Goal: Task Accomplishment & Management: Manage account settings

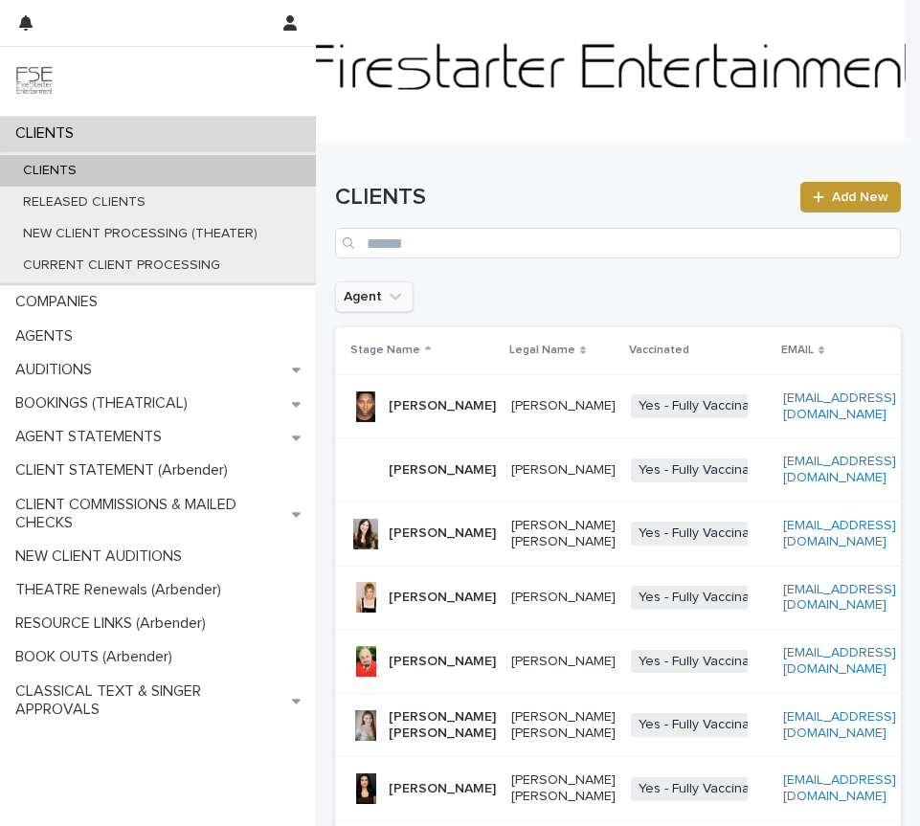
click at [397, 294] on icon "Agent" at bounding box center [395, 297] width 11 height 7
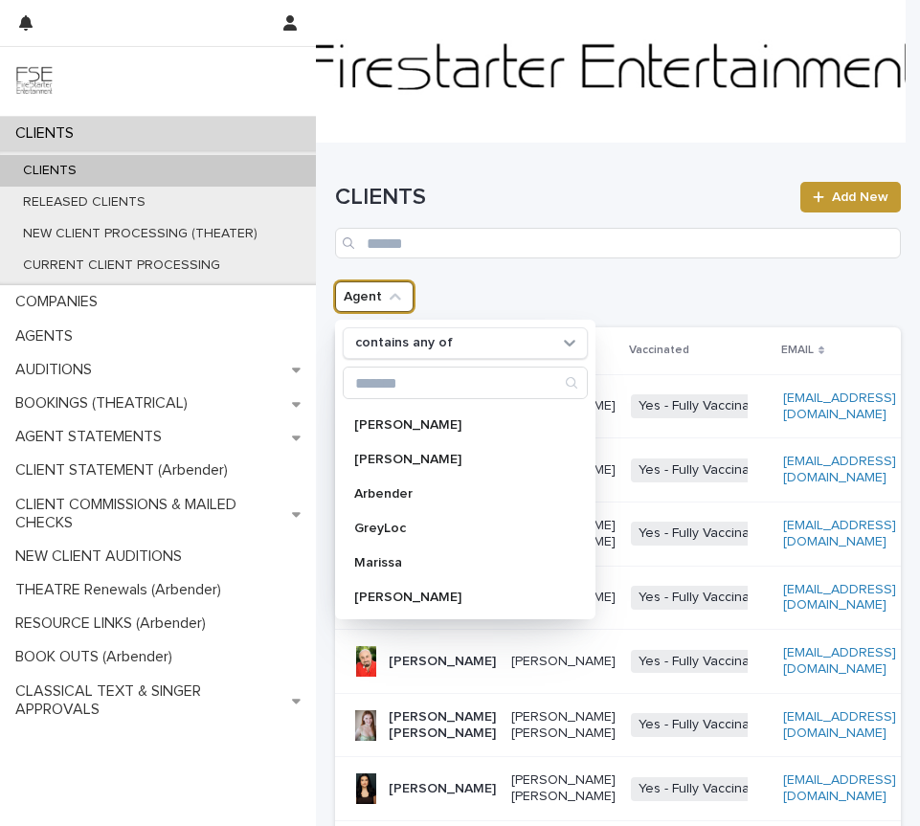
scroll to position [181, 0]
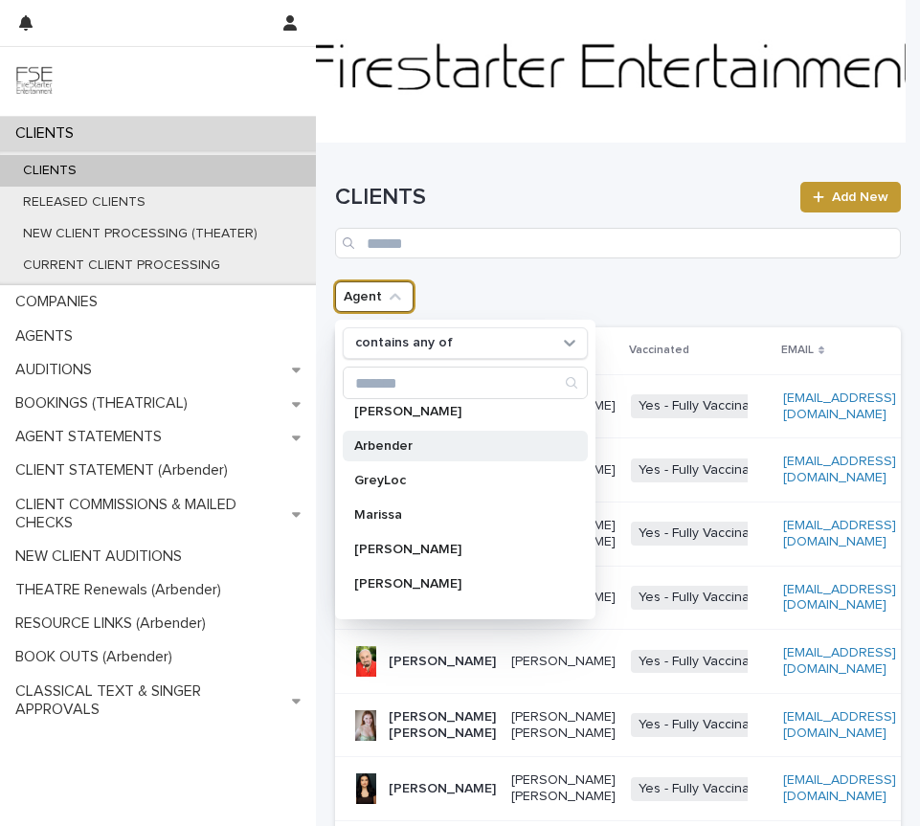
click at [373, 446] on p "Arbender" at bounding box center [455, 446] width 203 height 13
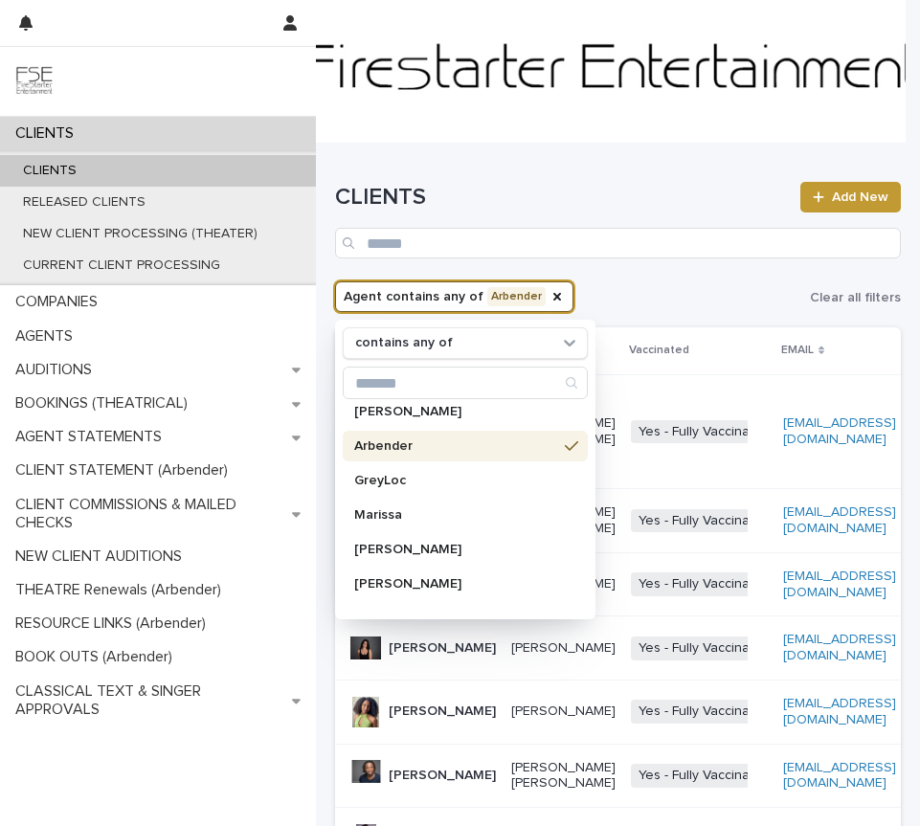
click at [762, 273] on div "CLIENTS Add New" at bounding box center [618, 213] width 566 height 138
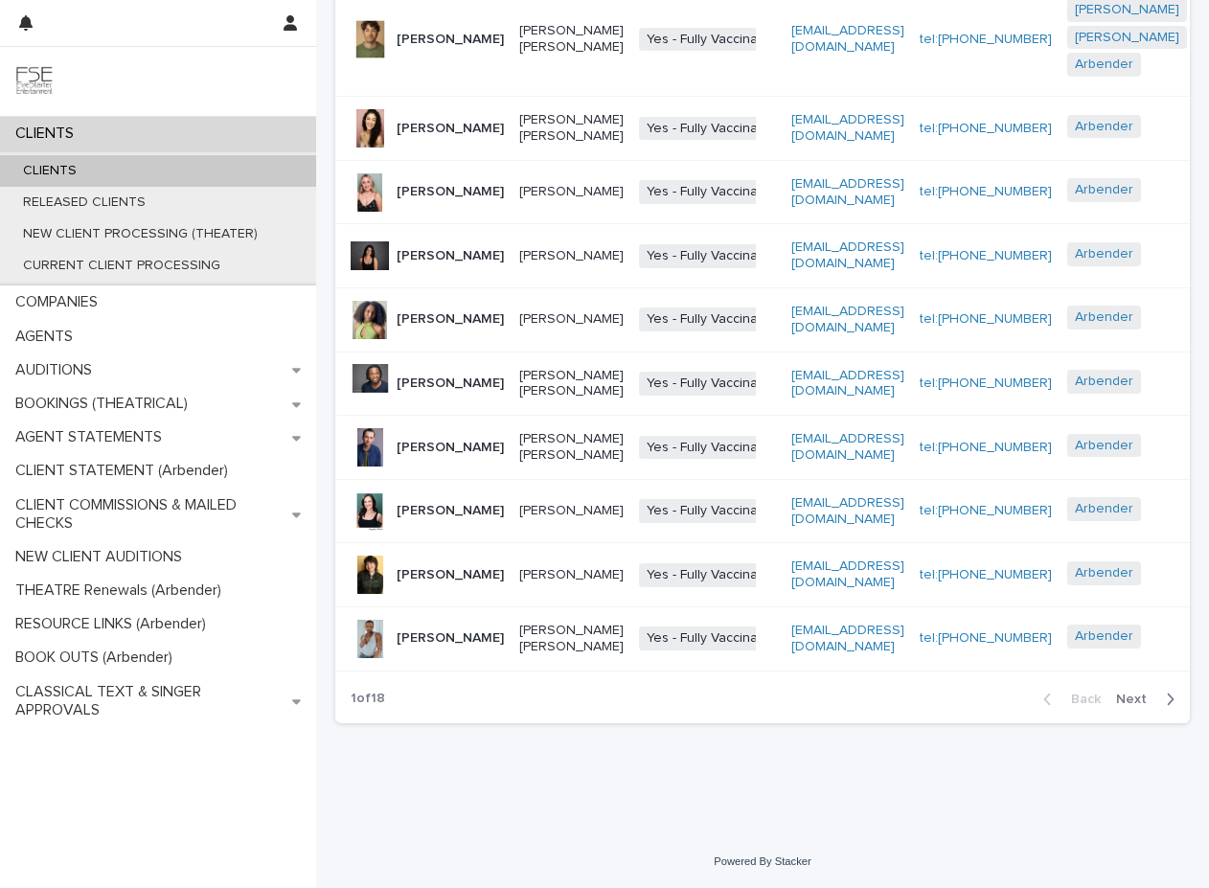
scroll to position [470, 0]
click at [919, 706] on span "Next" at bounding box center [1137, 698] width 42 height 13
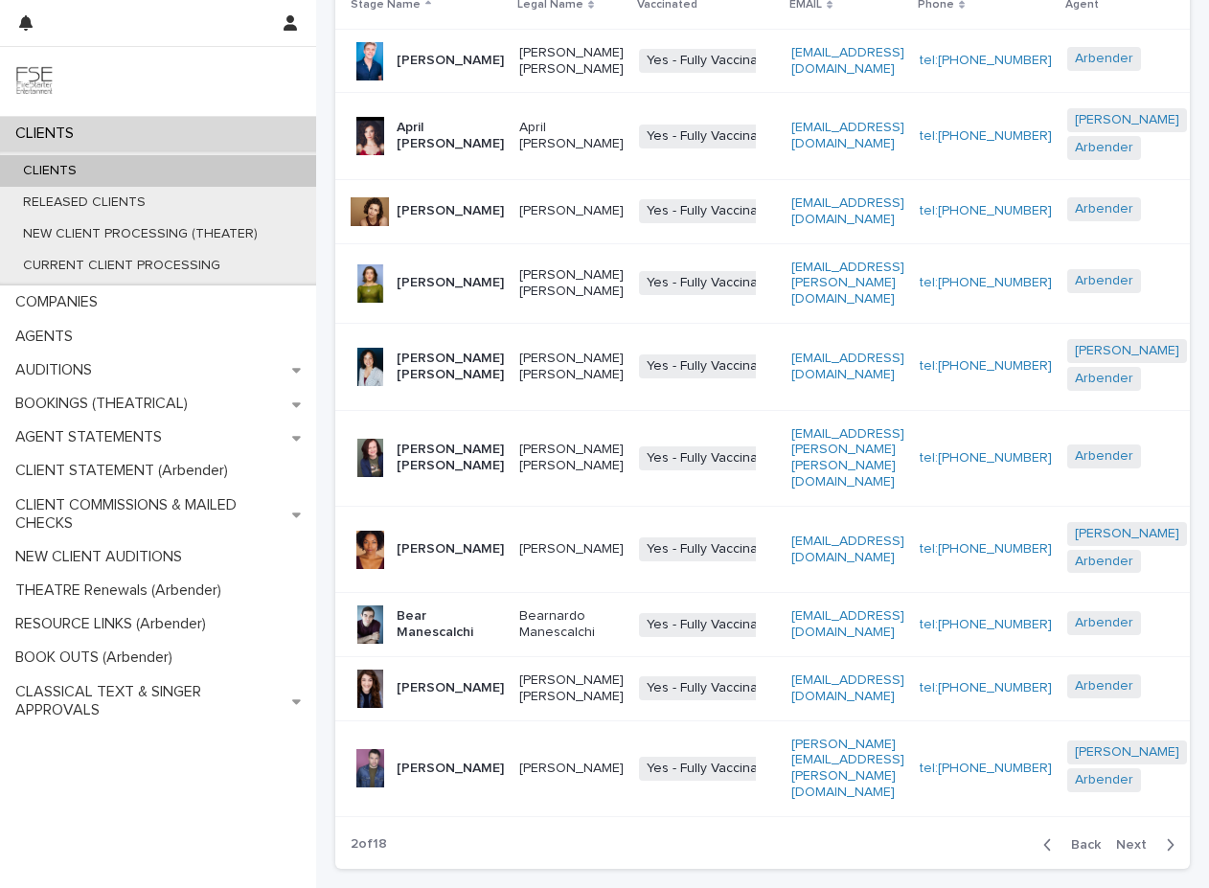
scroll to position [352, 0]
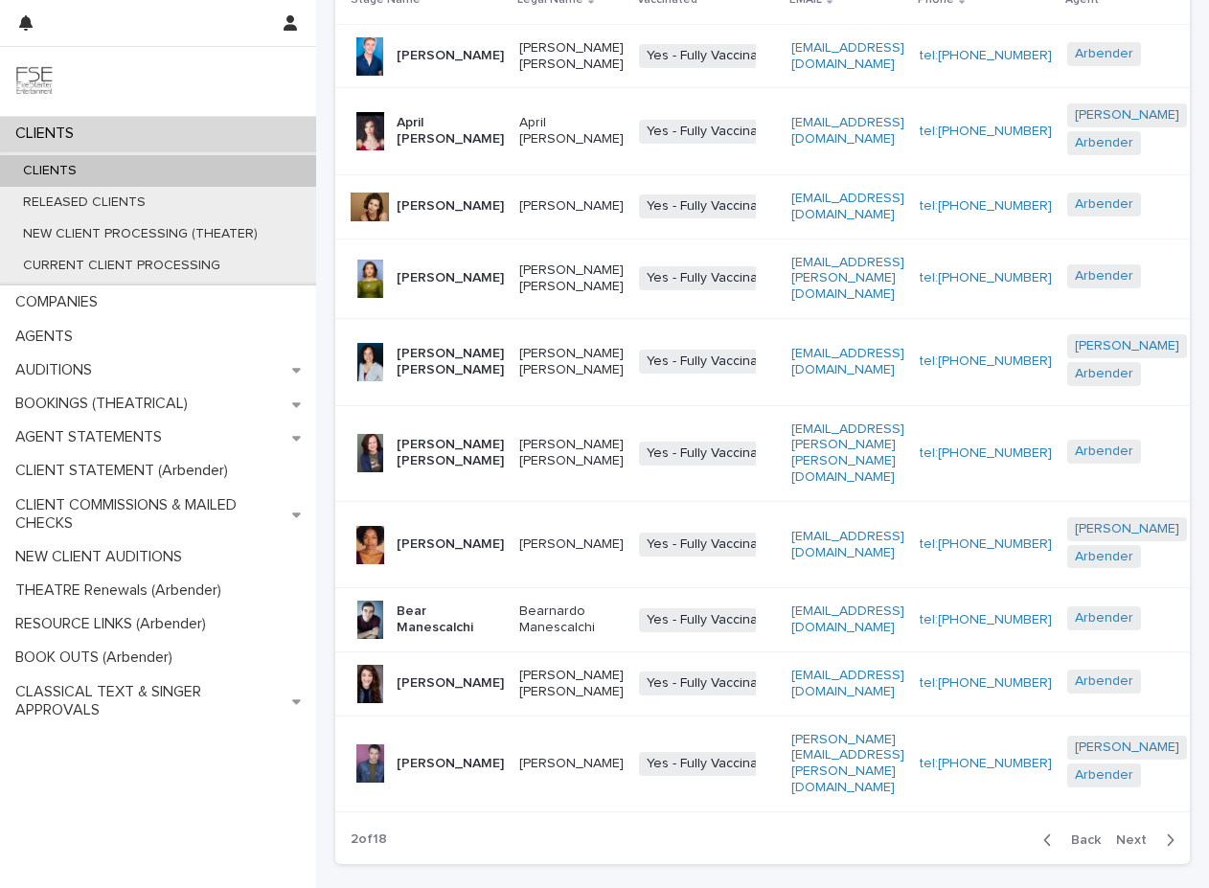
click at [919, 826] on span "Next" at bounding box center [1137, 839] width 42 height 13
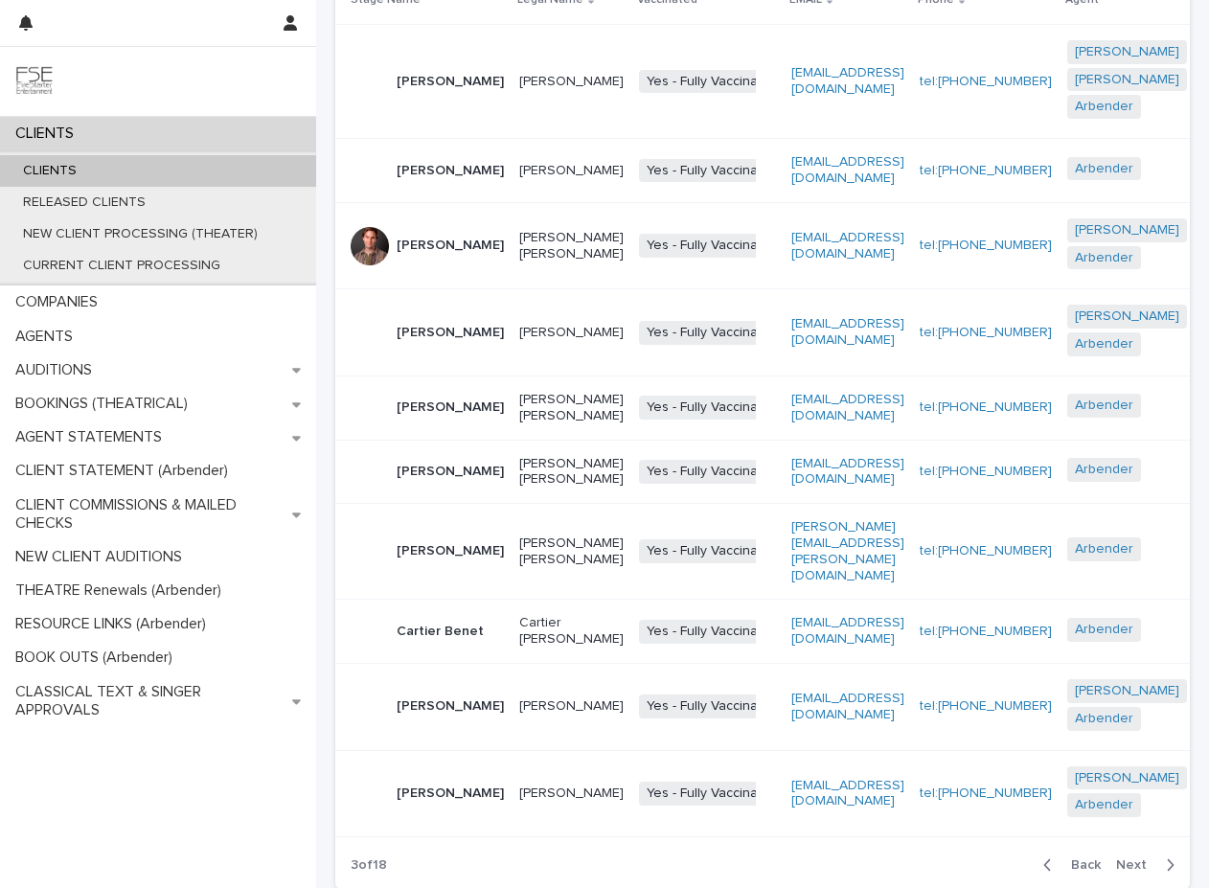
scroll to position [401, 0]
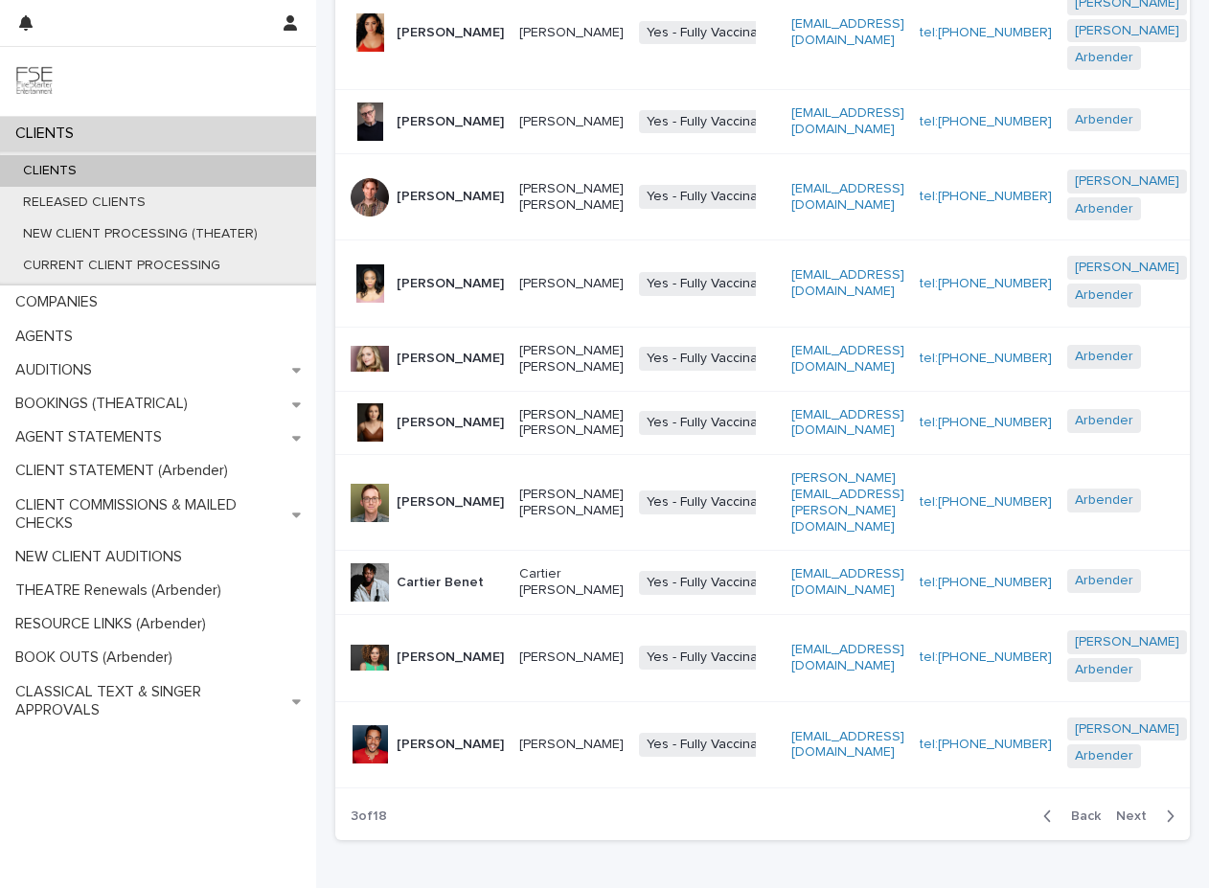
click at [919, 823] on span "Next" at bounding box center [1137, 815] width 42 height 13
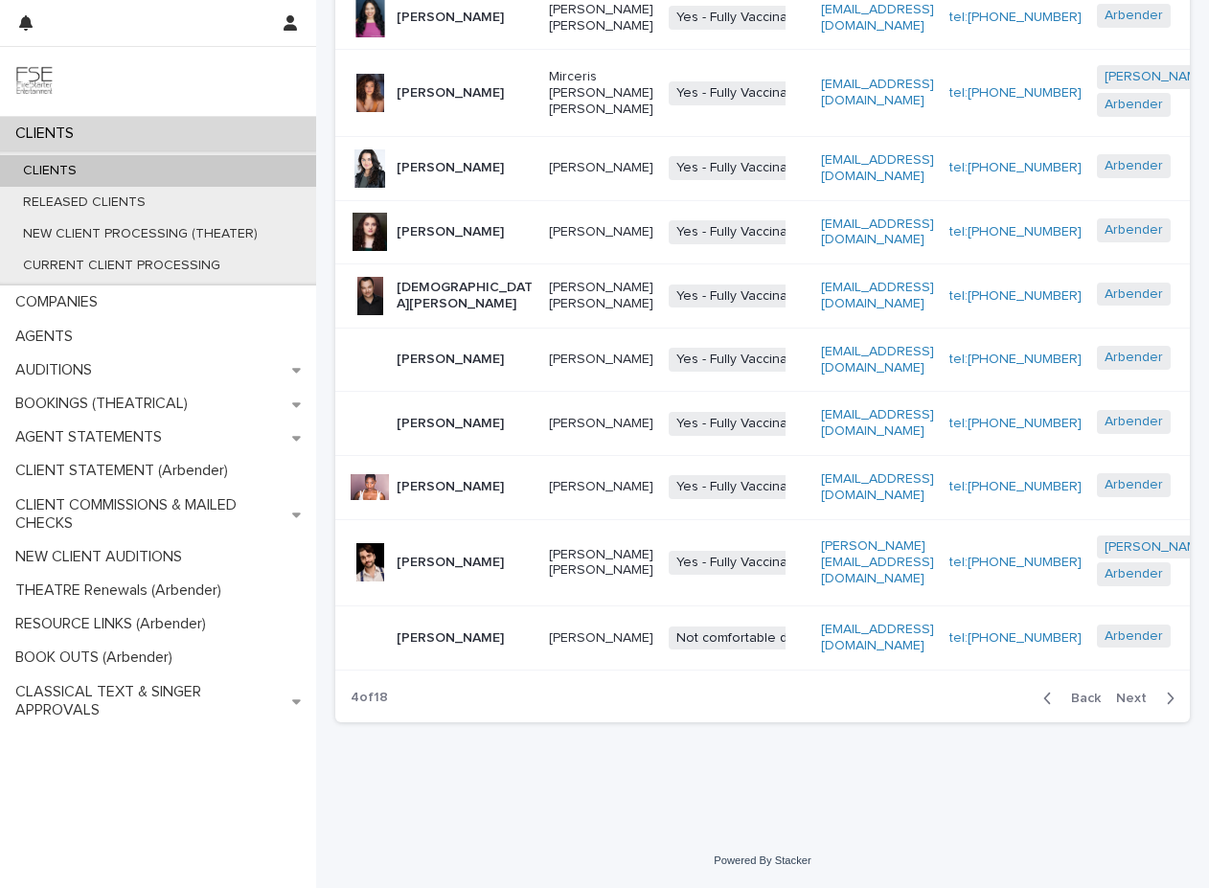
scroll to position [358, 0]
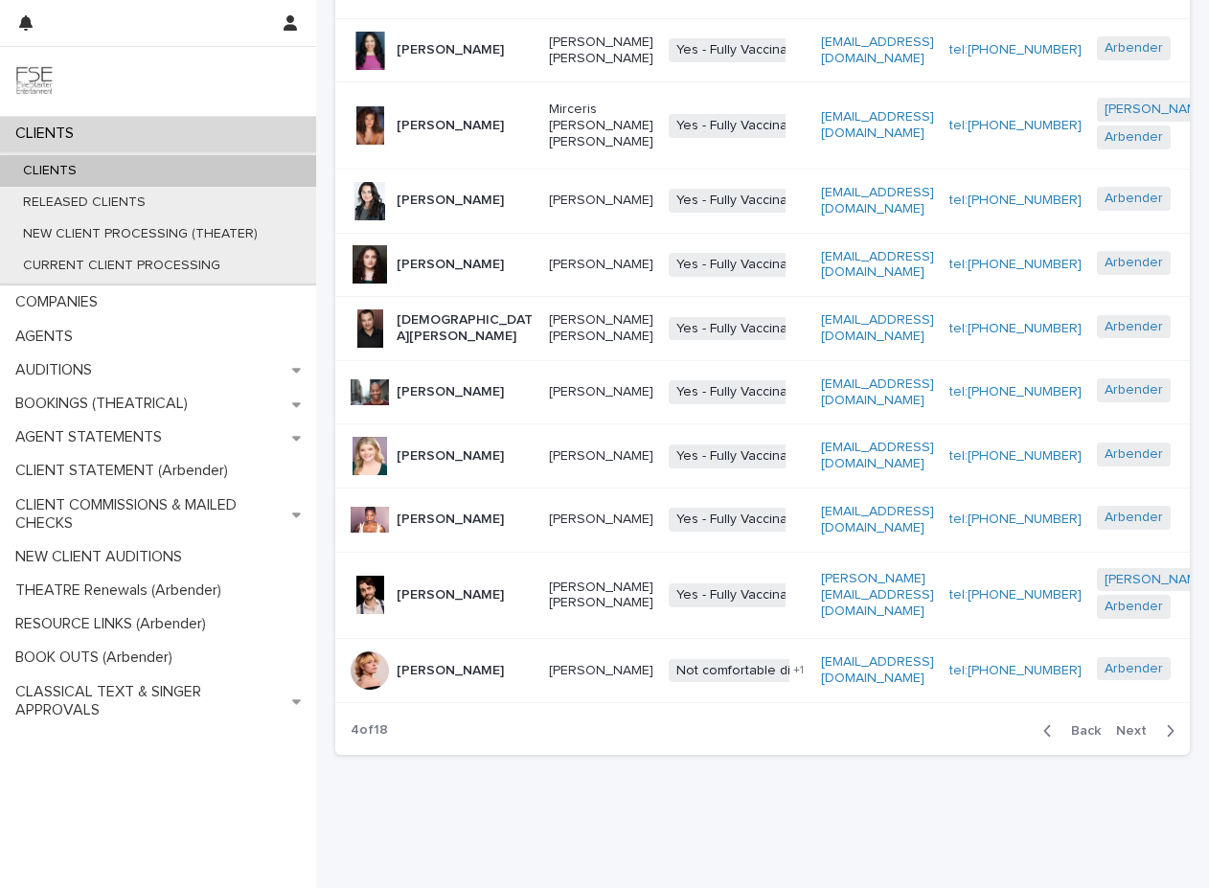
click at [919, 737] on span "Next" at bounding box center [1137, 730] width 42 height 13
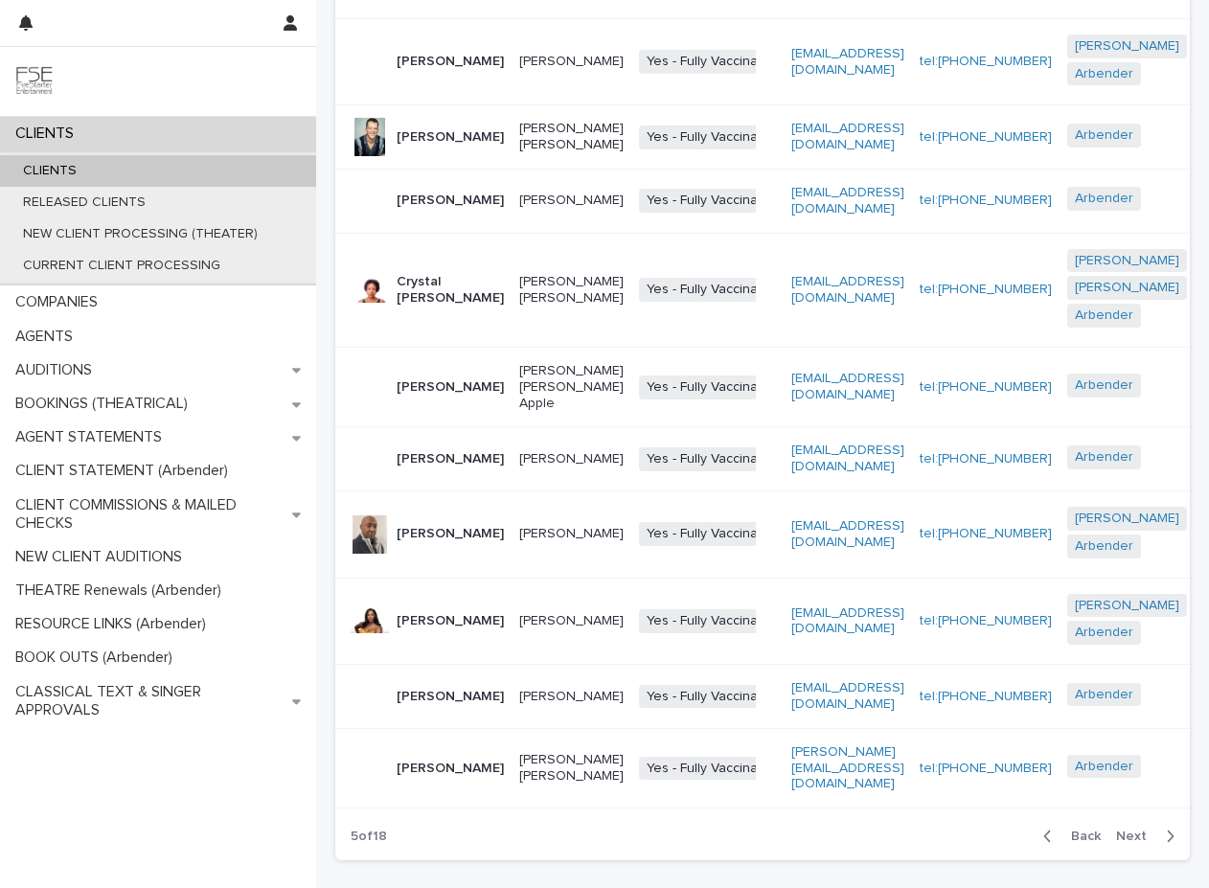
scroll to position [398, 0]
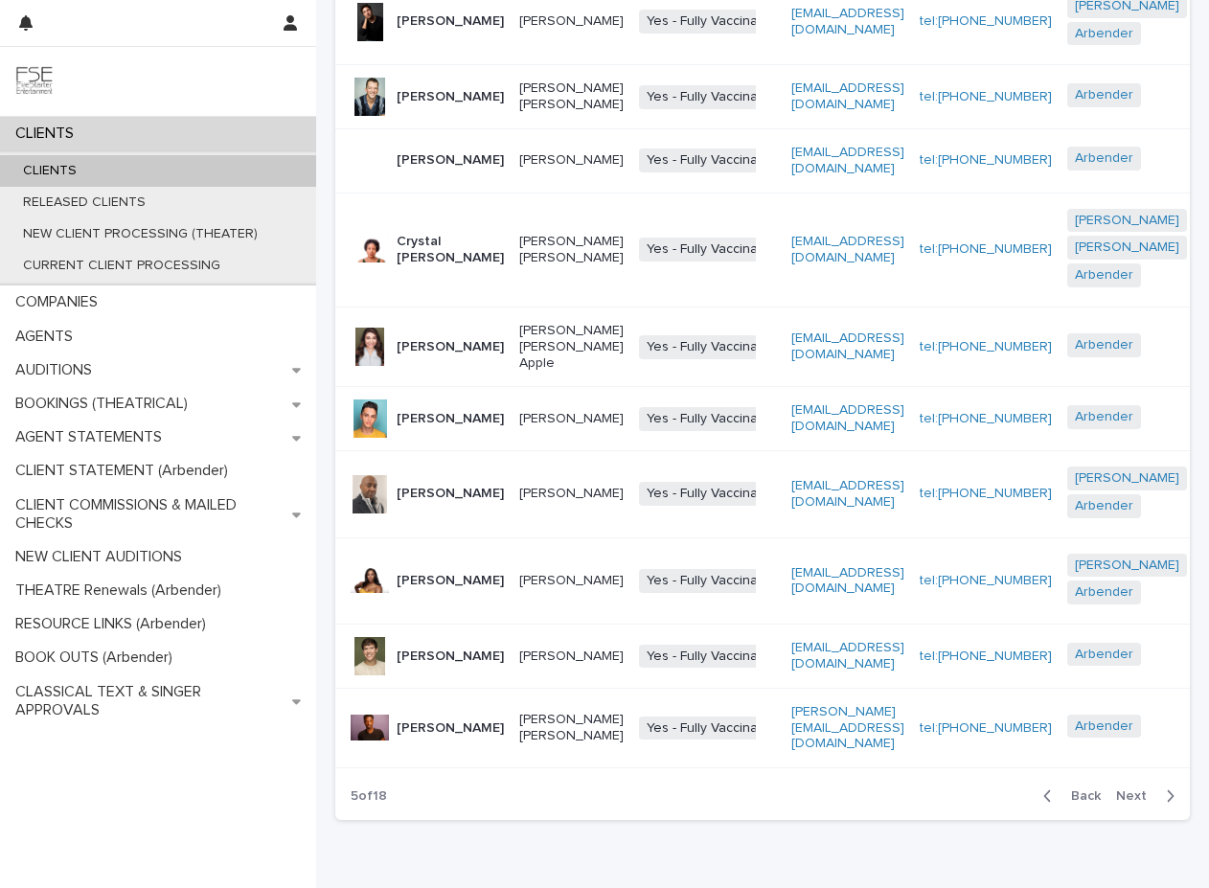
click at [919, 803] on span "Next" at bounding box center [1137, 795] width 42 height 13
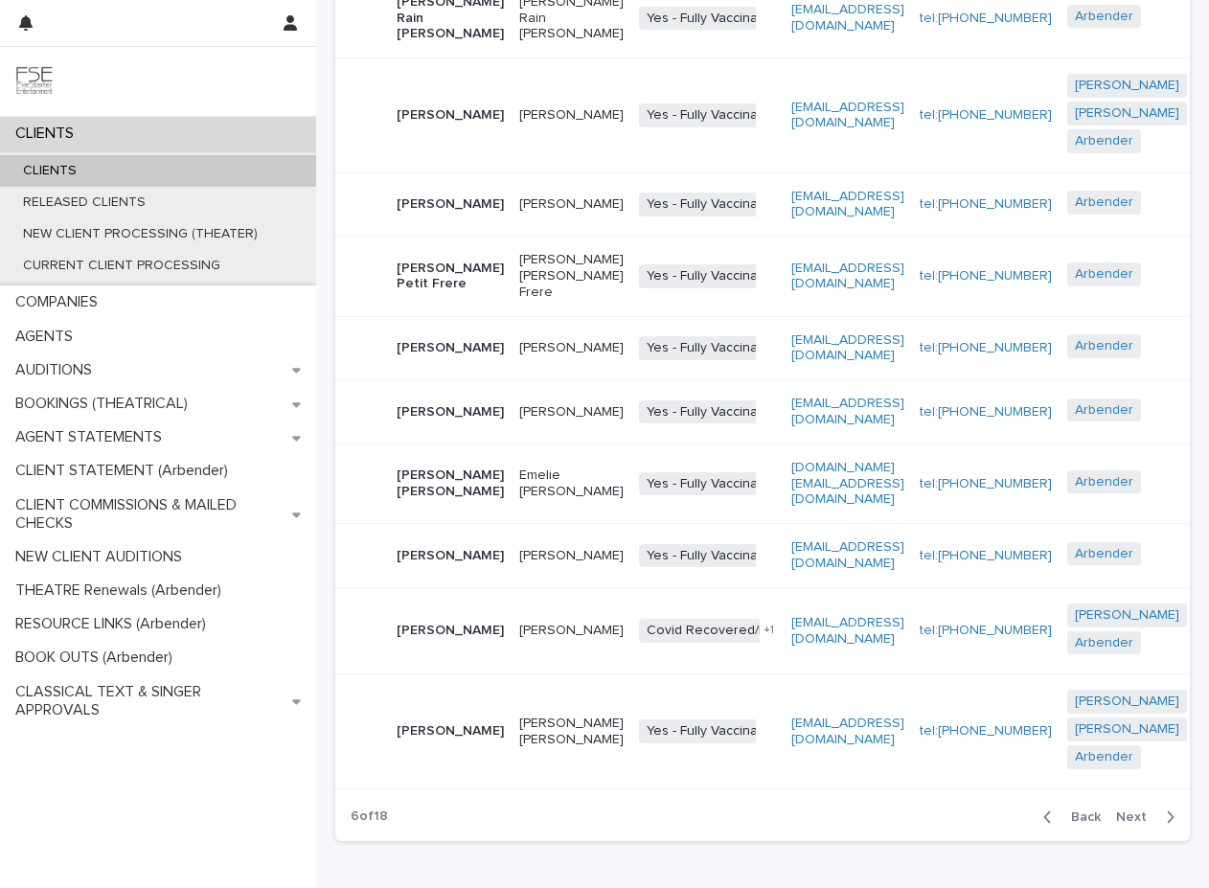
scroll to position [376, 0]
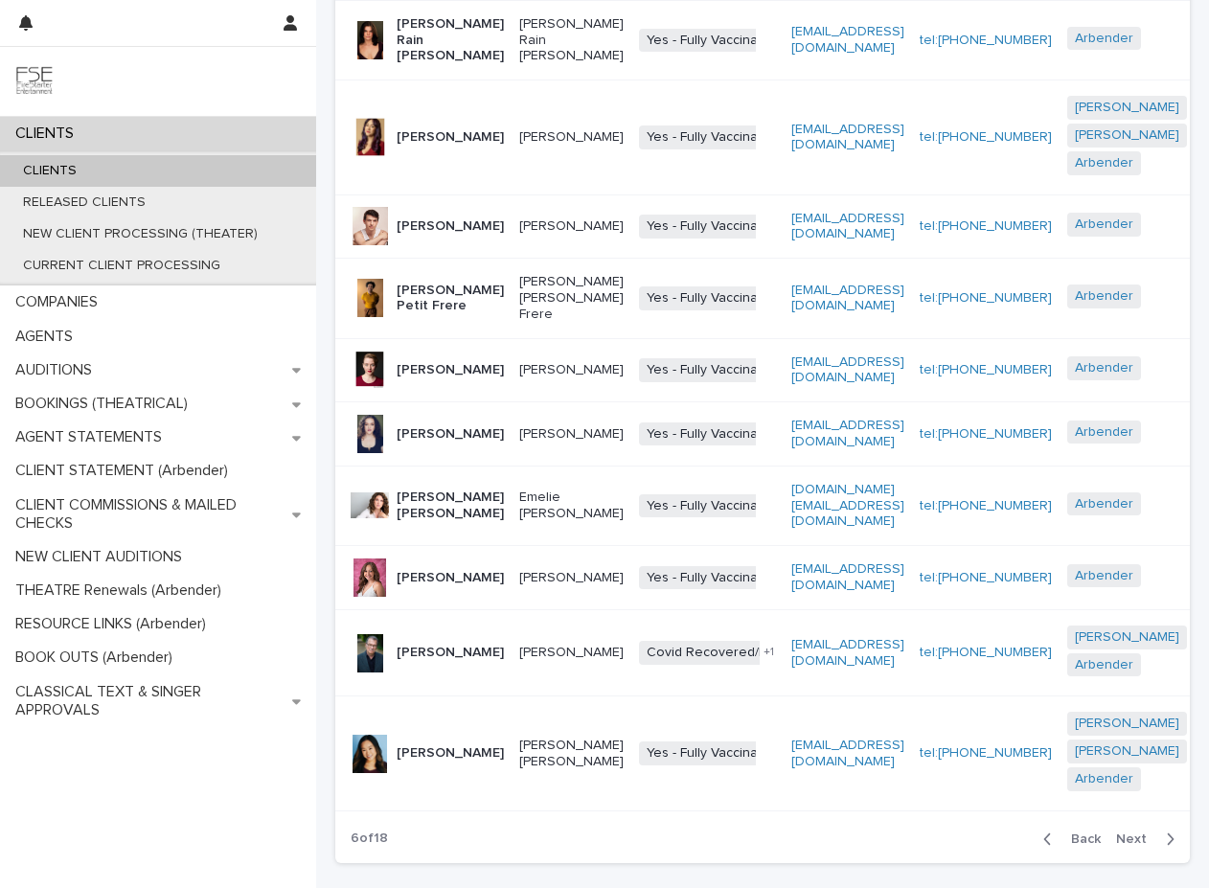
click at [919, 826] on span "Next" at bounding box center [1137, 838] width 42 height 13
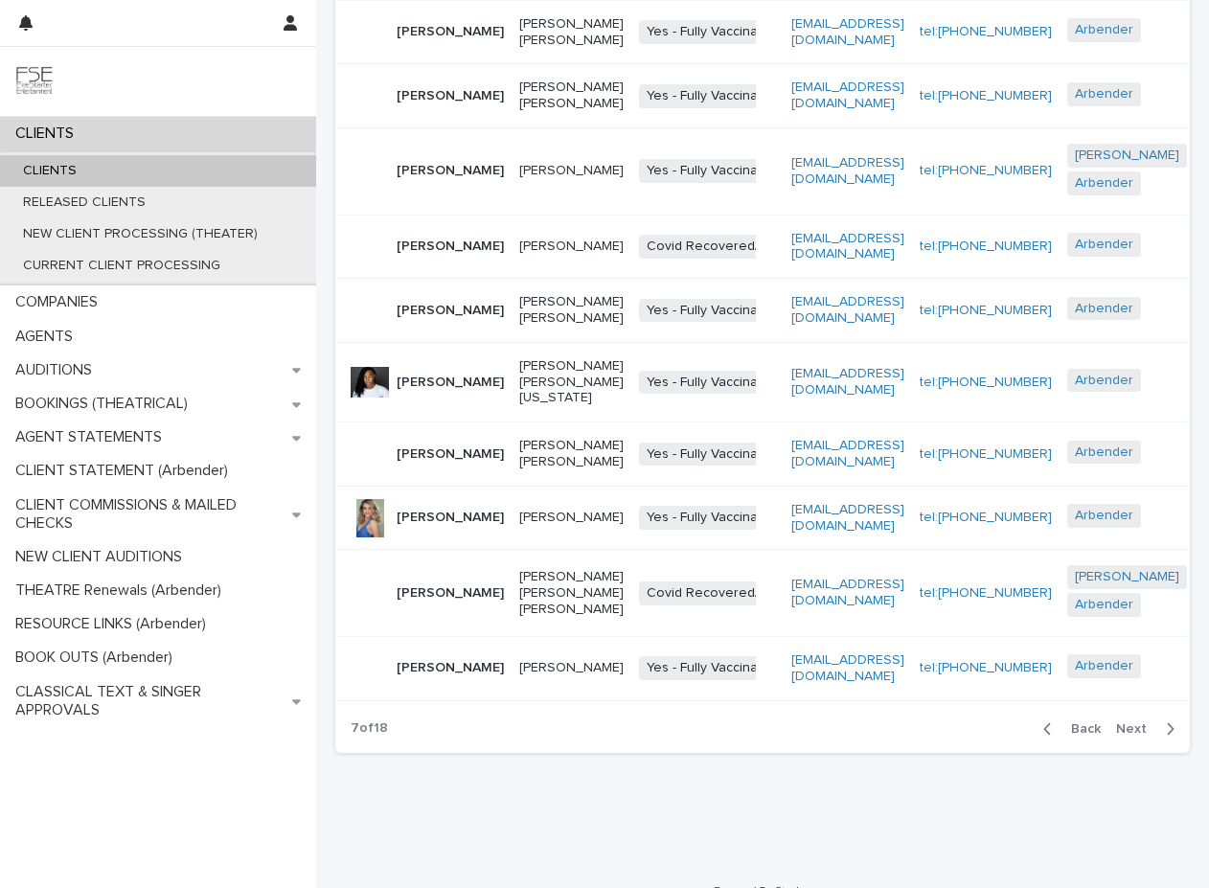
scroll to position [366, 0]
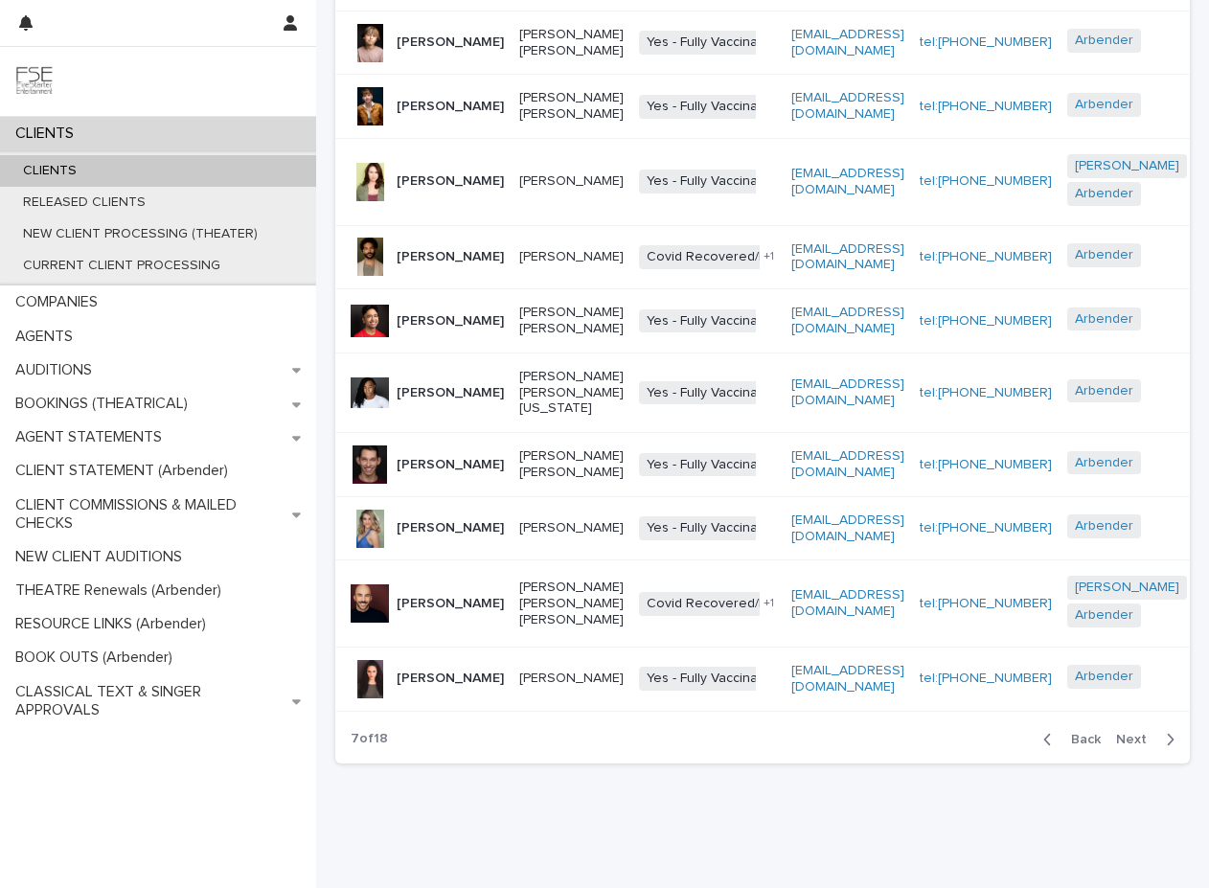
click at [919, 746] on span "Next" at bounding box center [1137, 739] width 42 height 13
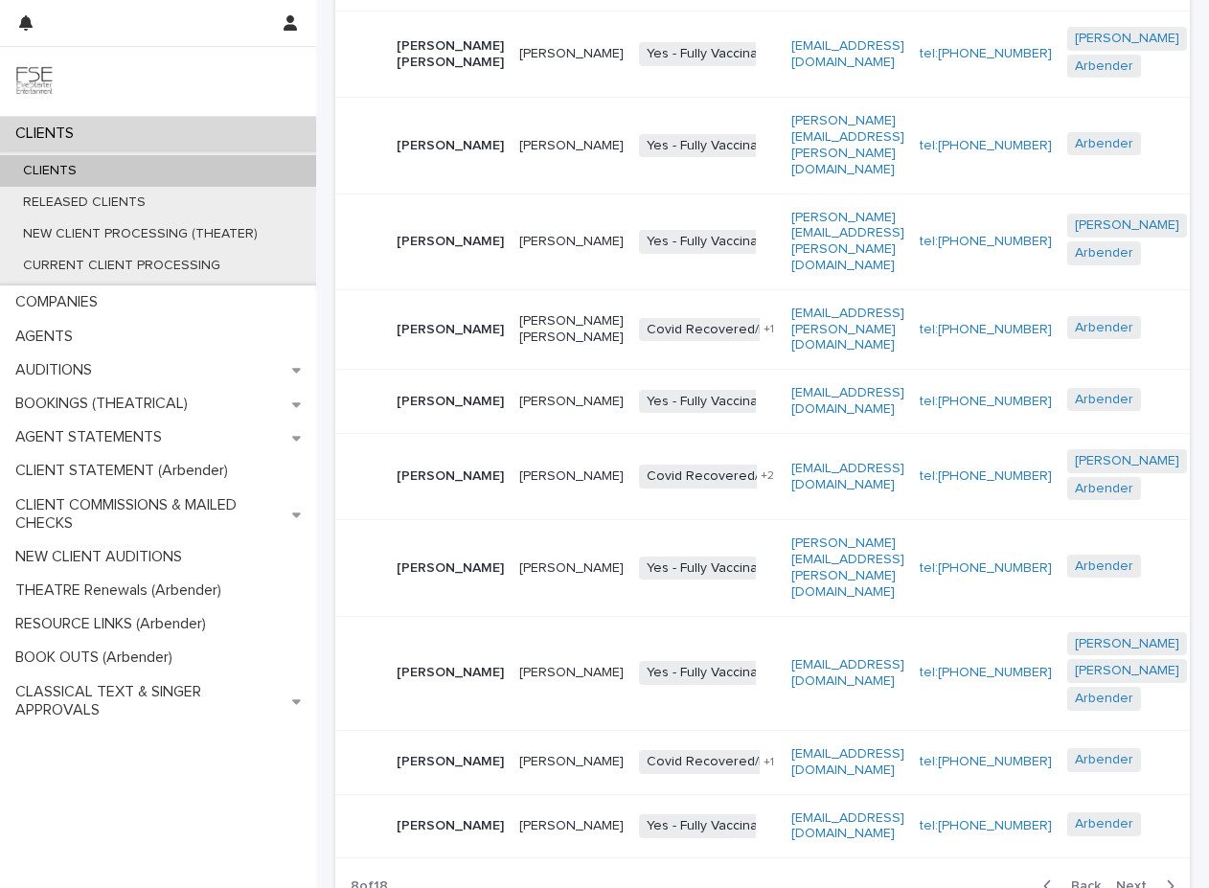
scroll to position [387, 0]
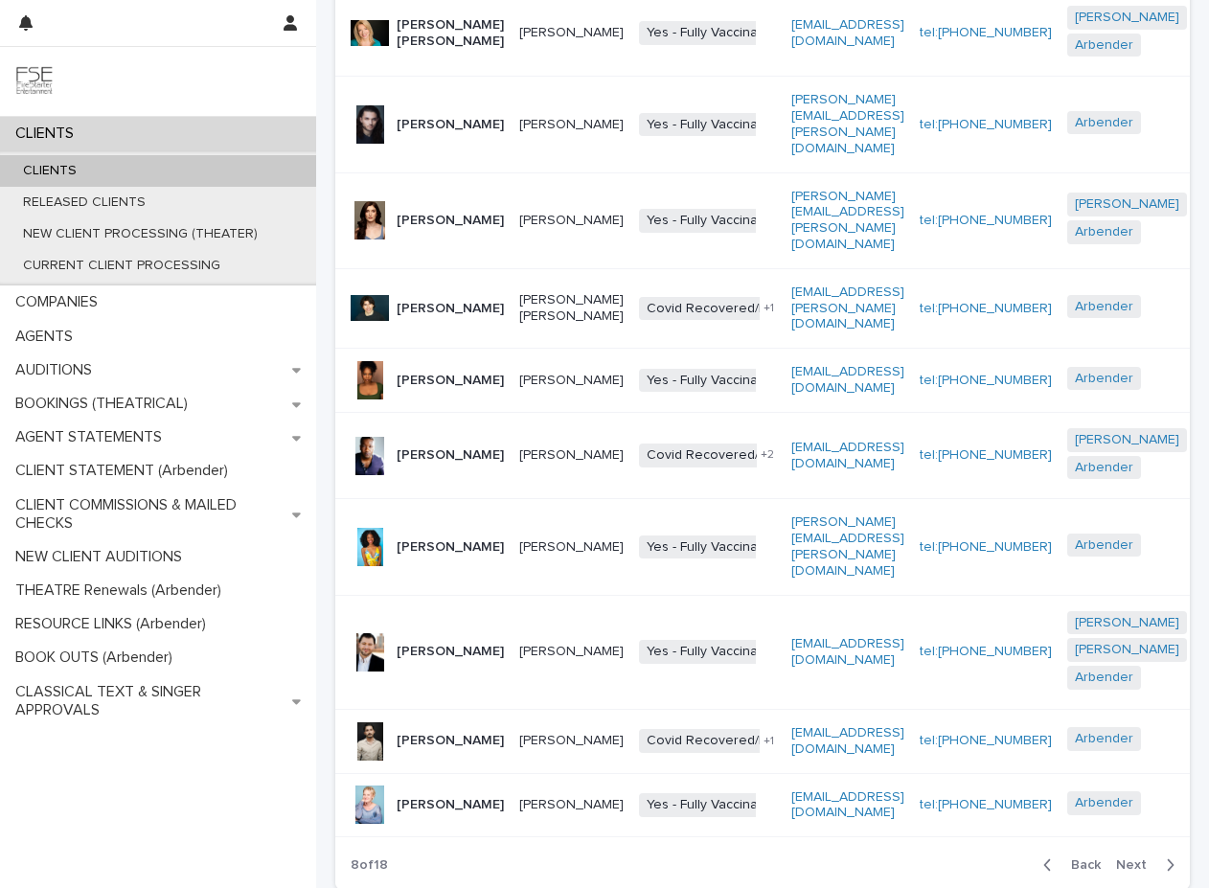
click at [919, 826] on span "Next" at bounding box center [1137, 864] width 42 height 13
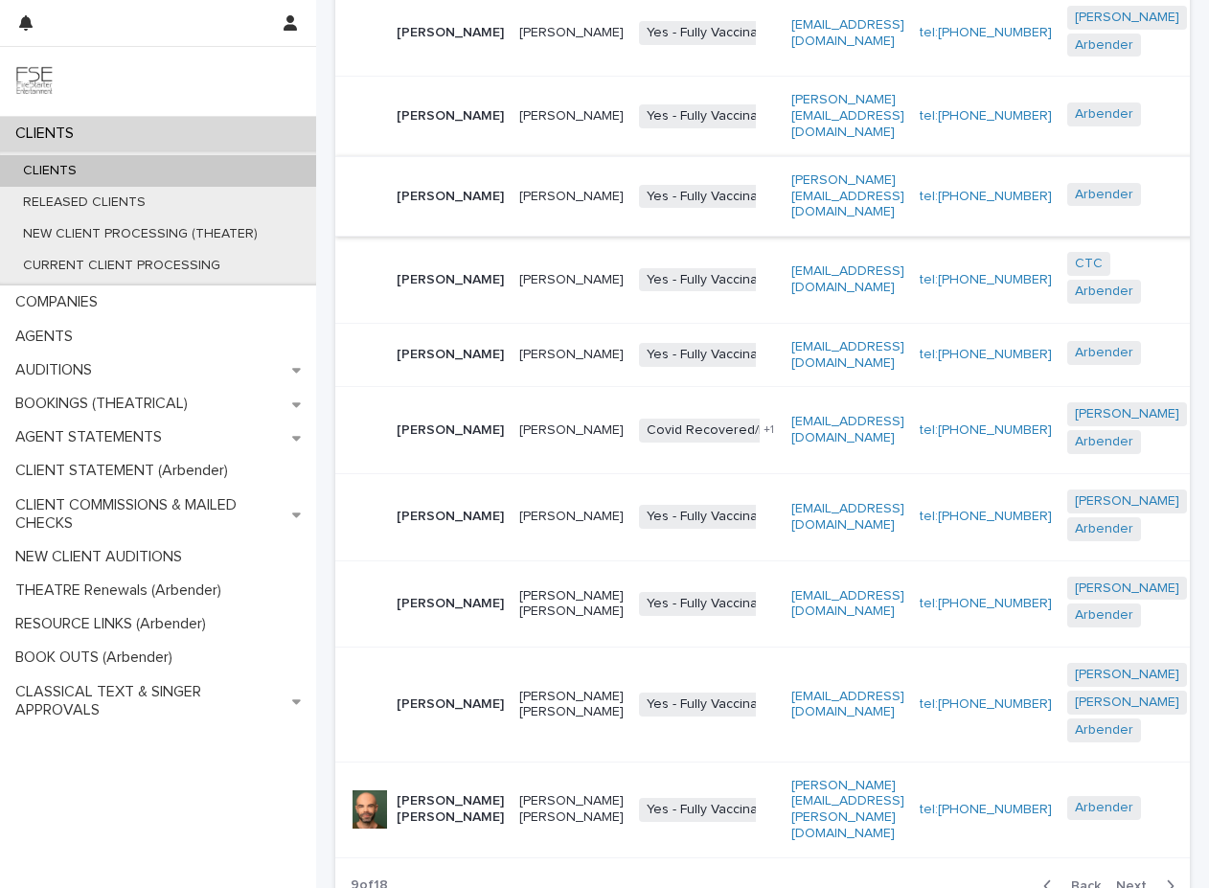
scroll to position [380, 0]
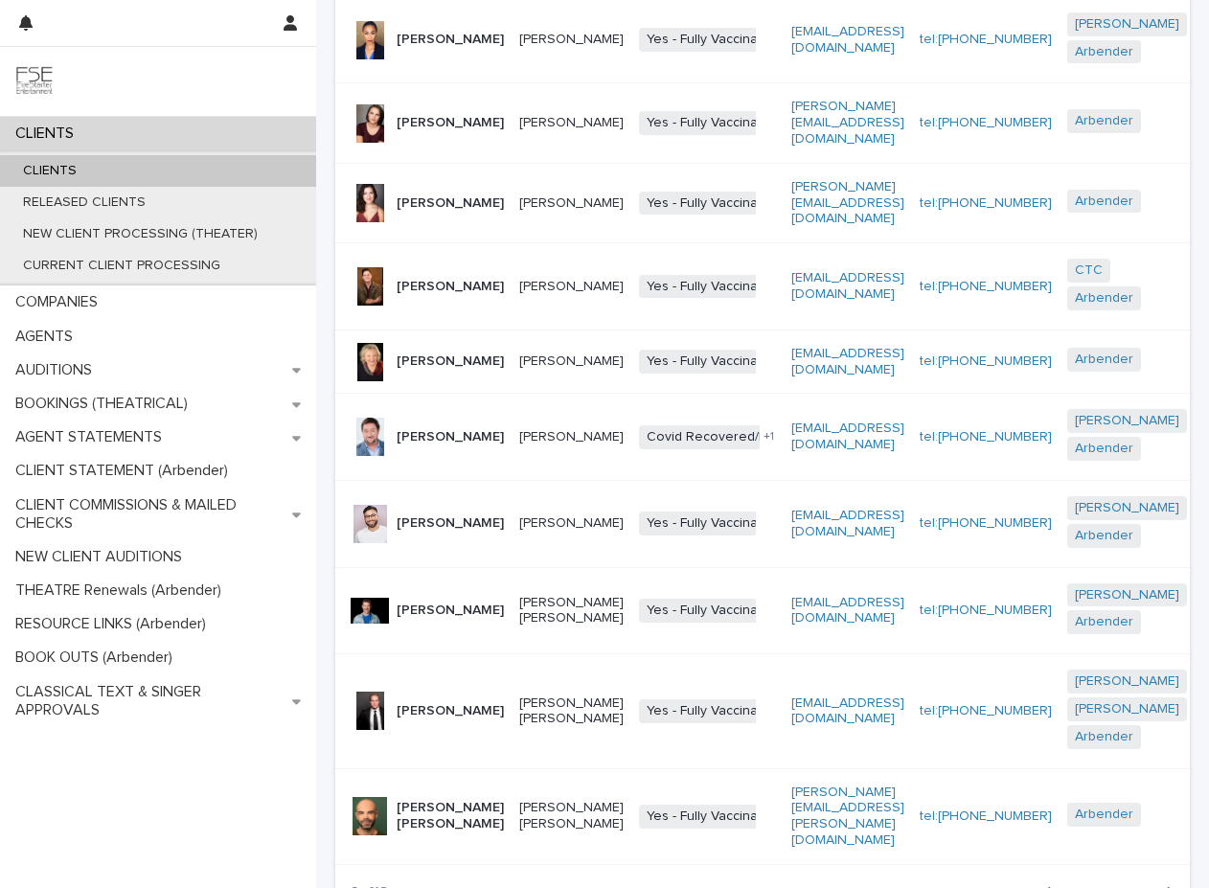
click at [919, 826] on span "Next" at bounding box center [1137, 892] width 42 height 13
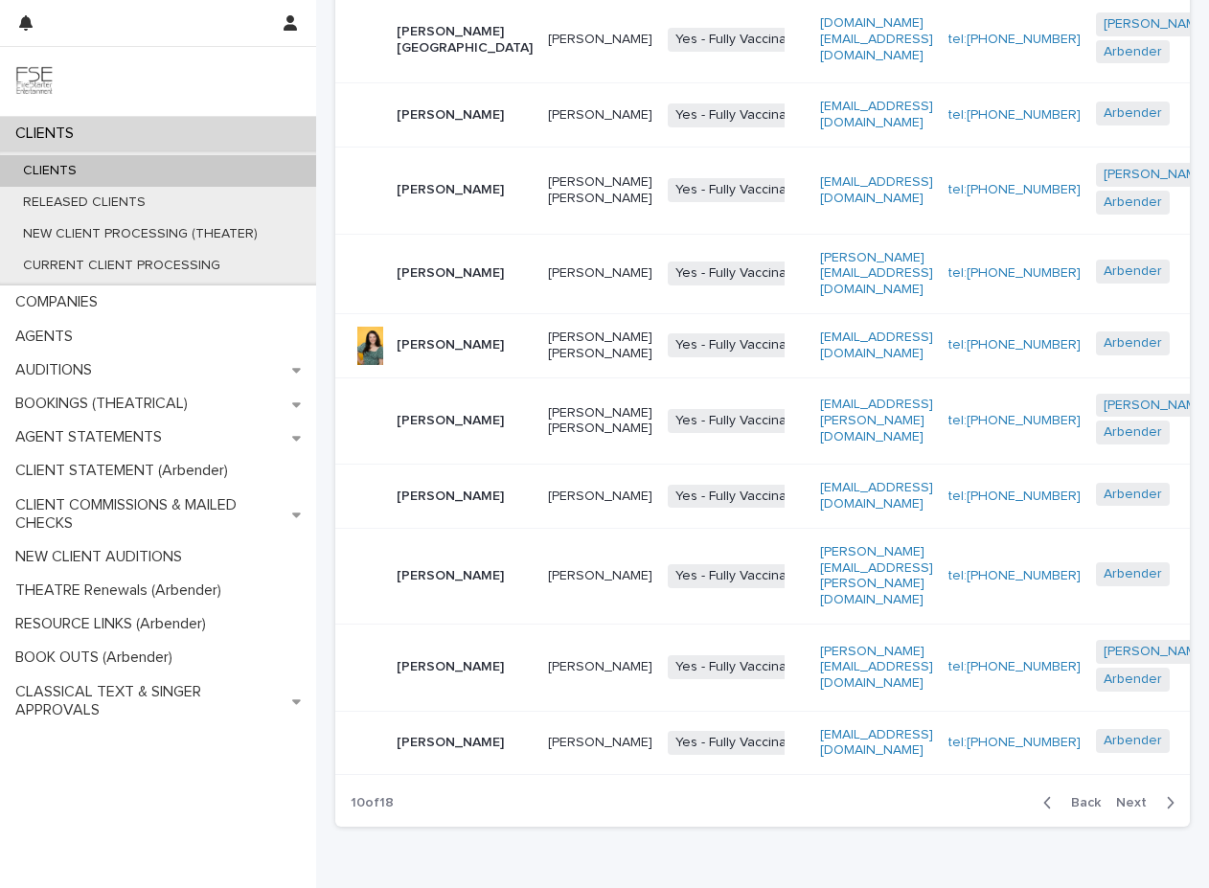
scroll to position [373, 0]
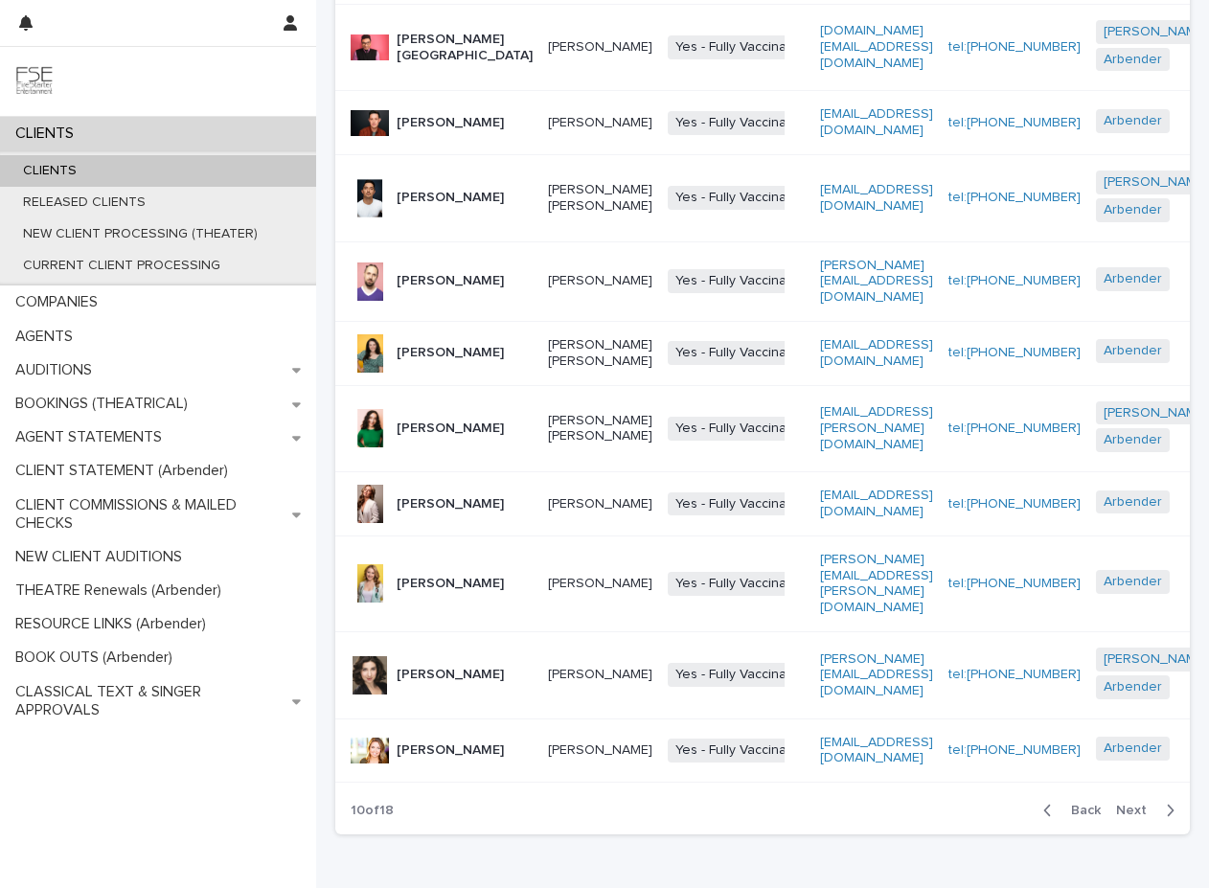
click at [919, 817] on span "Next" at bounding box center [1137, 809] width 42 height 13
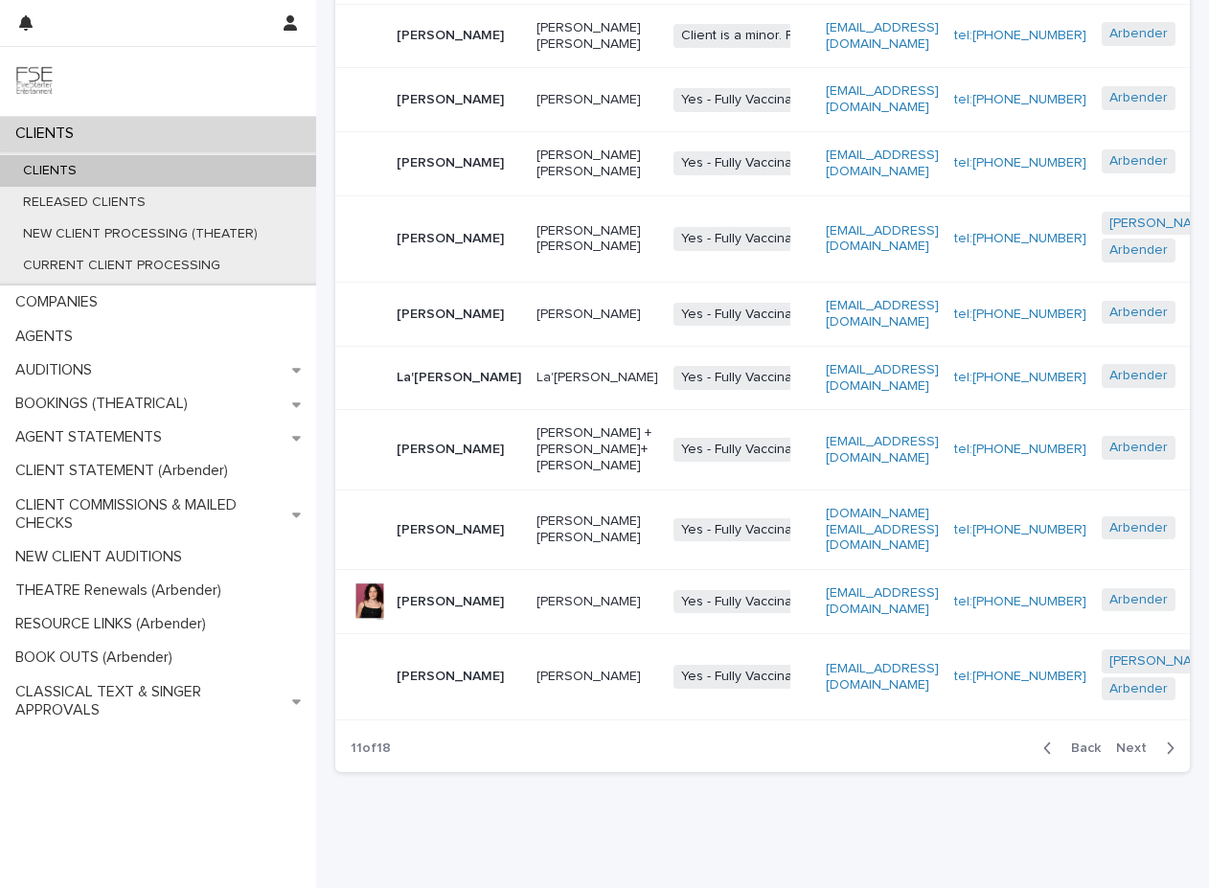
scroll to position [312, 0]
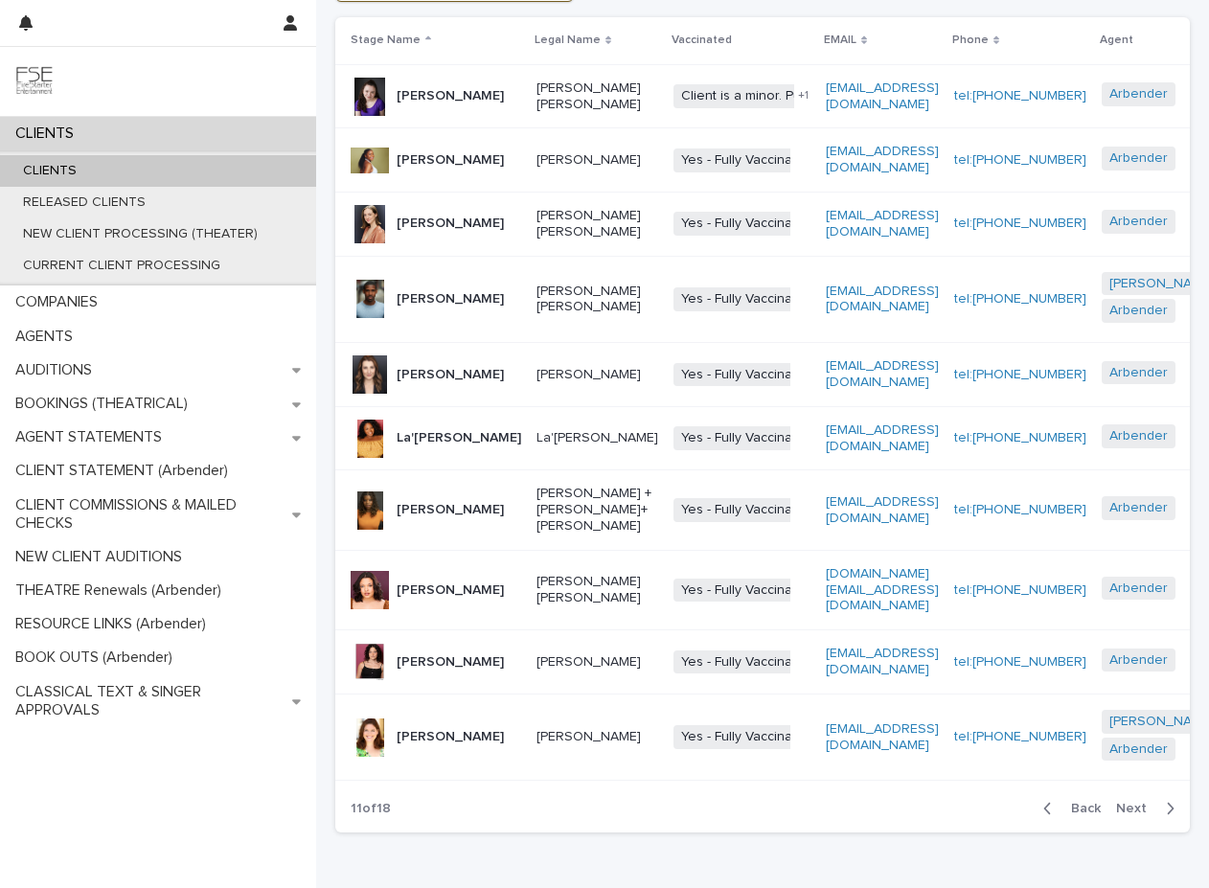
click at [919, 802] on span "Next" at bounding box center [1137, 808] width 42 height 13
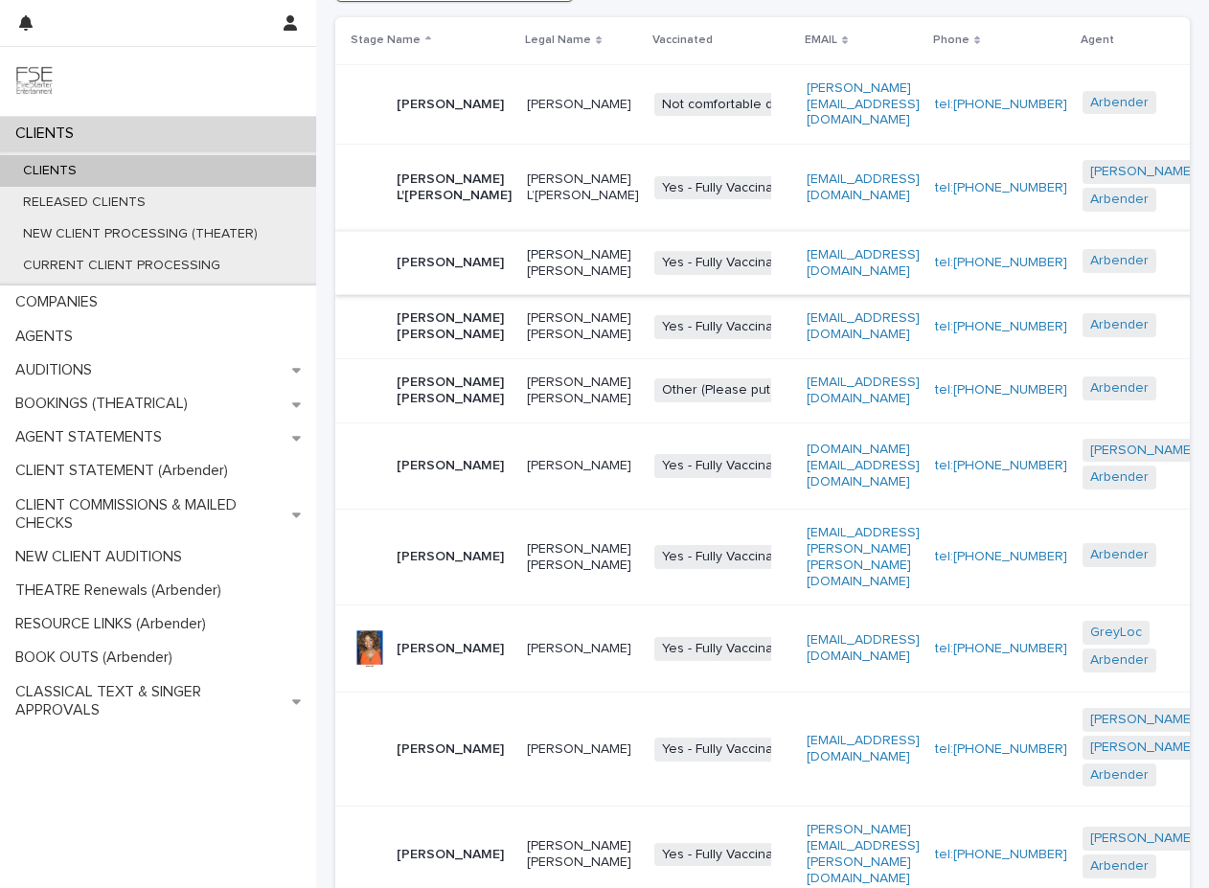
scroll to position [394, 0]
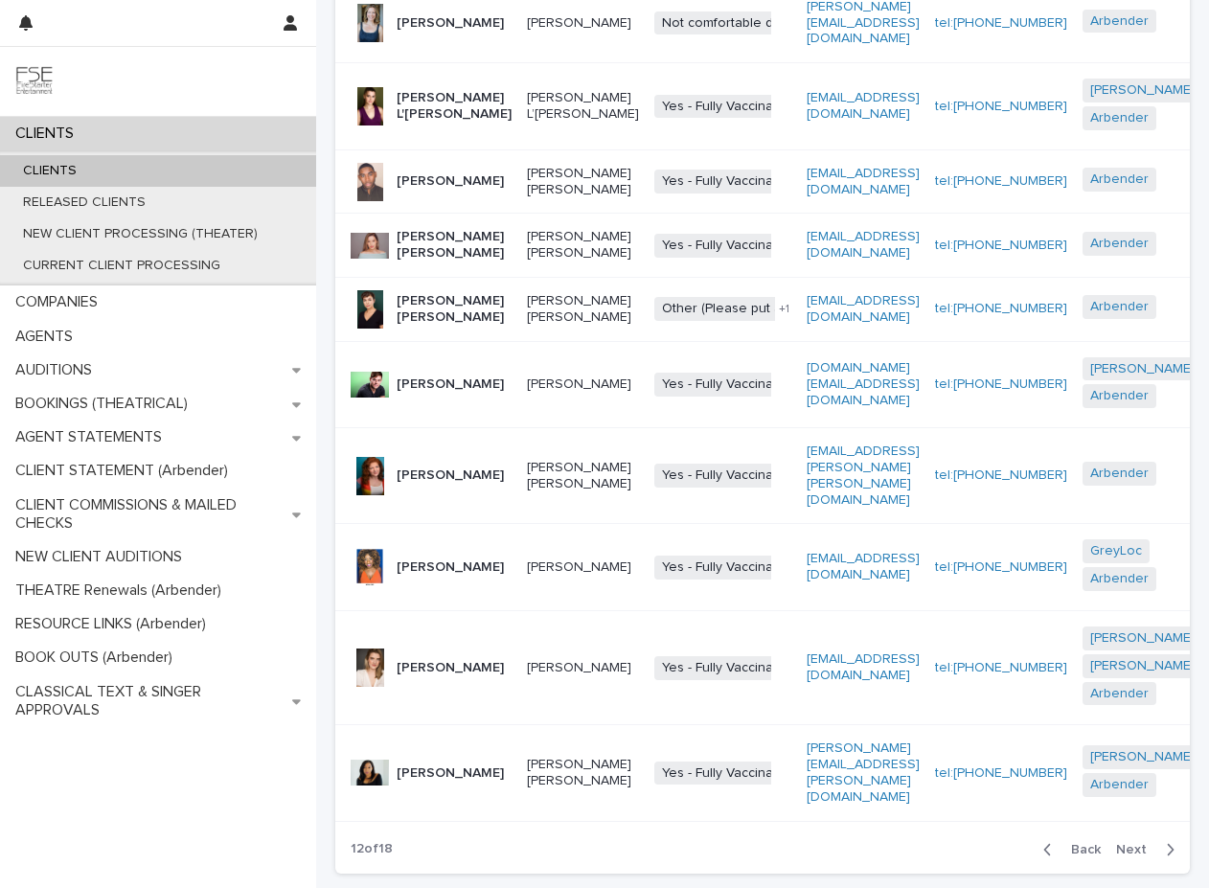
click at [919, 826] on span "Next" at bounding box center [1137, 849] width 42 height 13
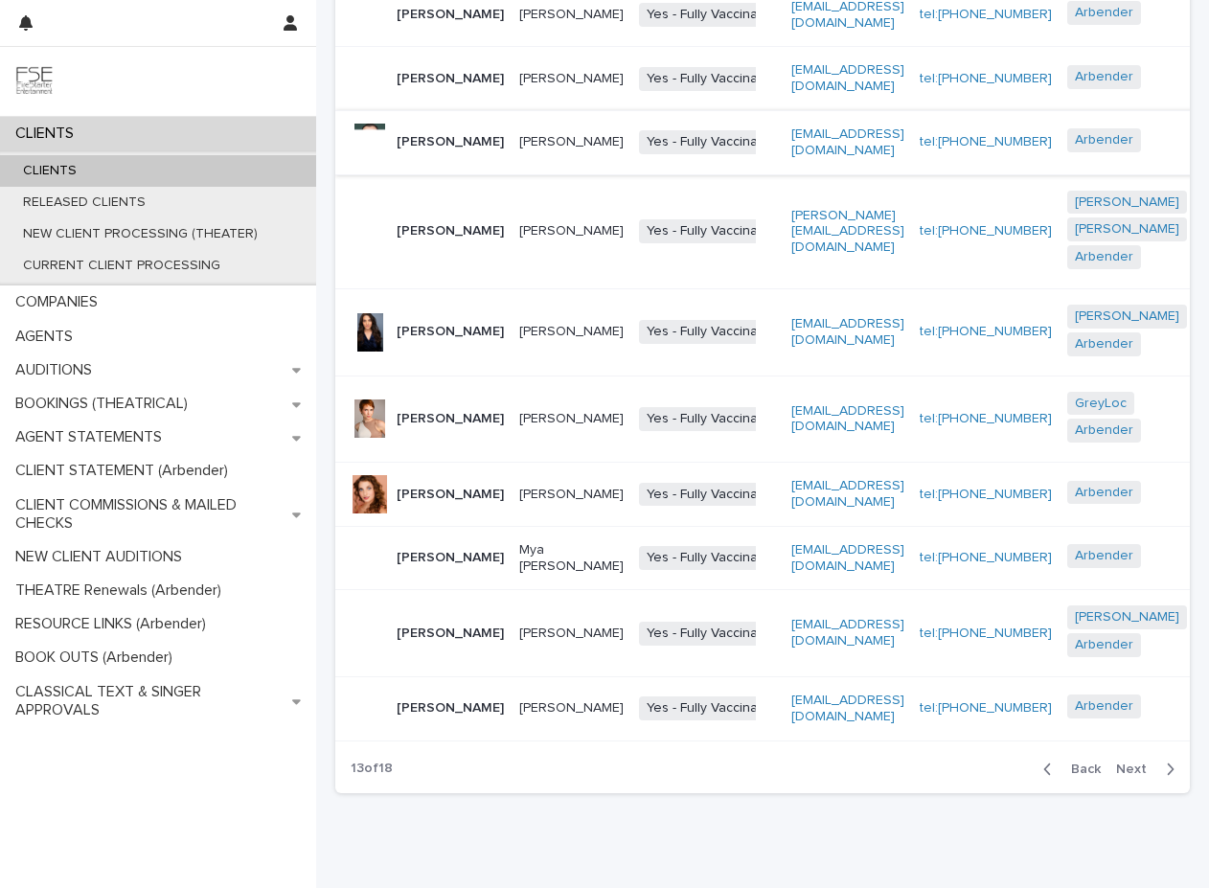
scroll to position [374, 0]
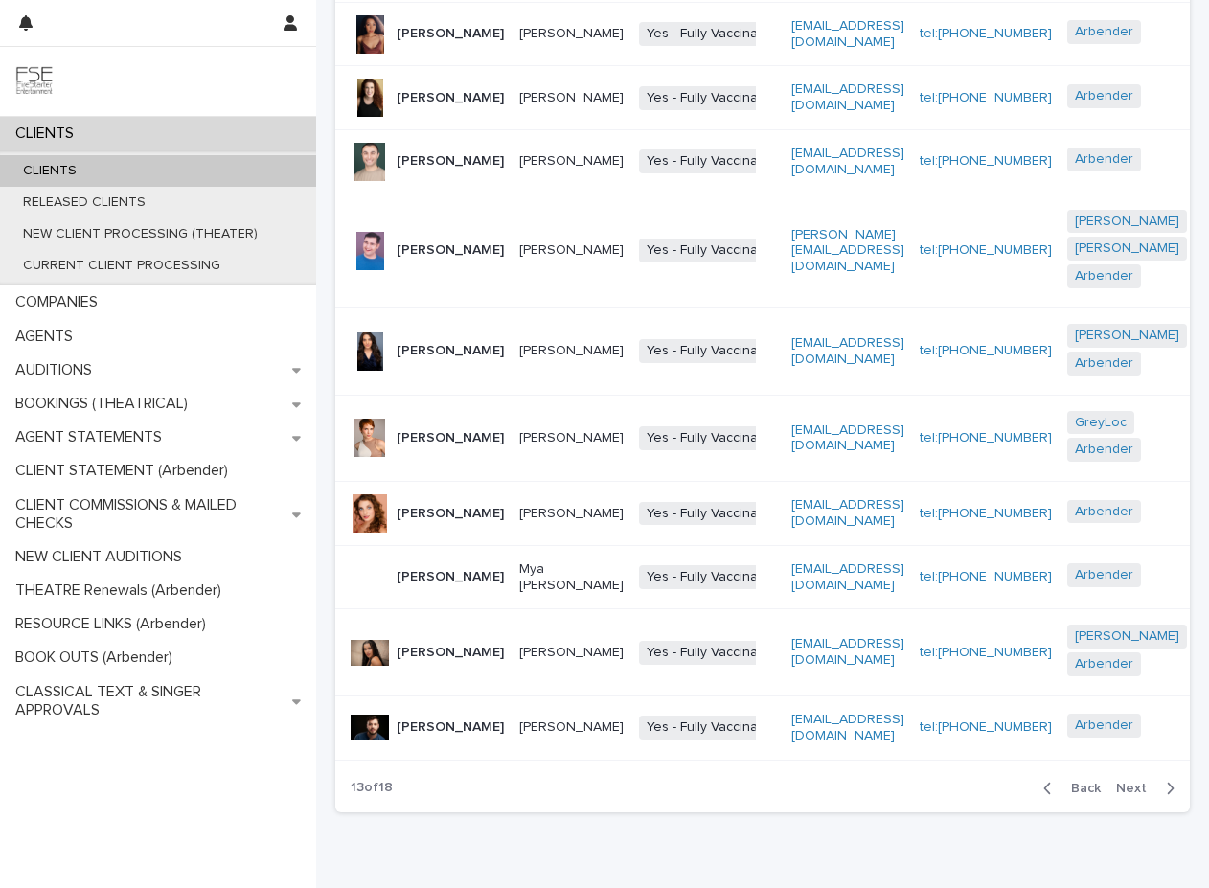
click at [919, 795] on span "Next" at bounding box center [1137, 787] width 42 height 13
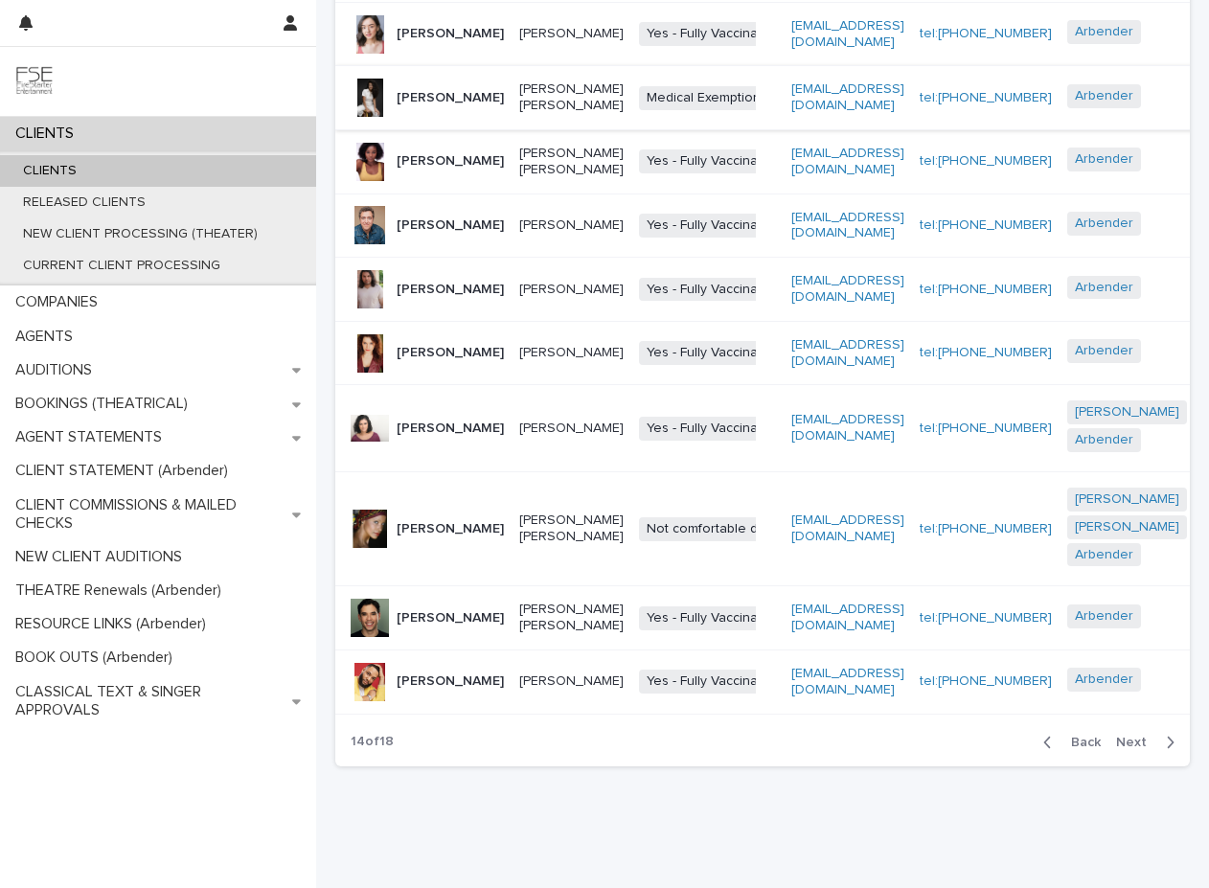
scroll to position [375, 0]
click at [519, 41] on p "[PERSON_NAME]" at bounding box center [571, 33] width 104 height 16
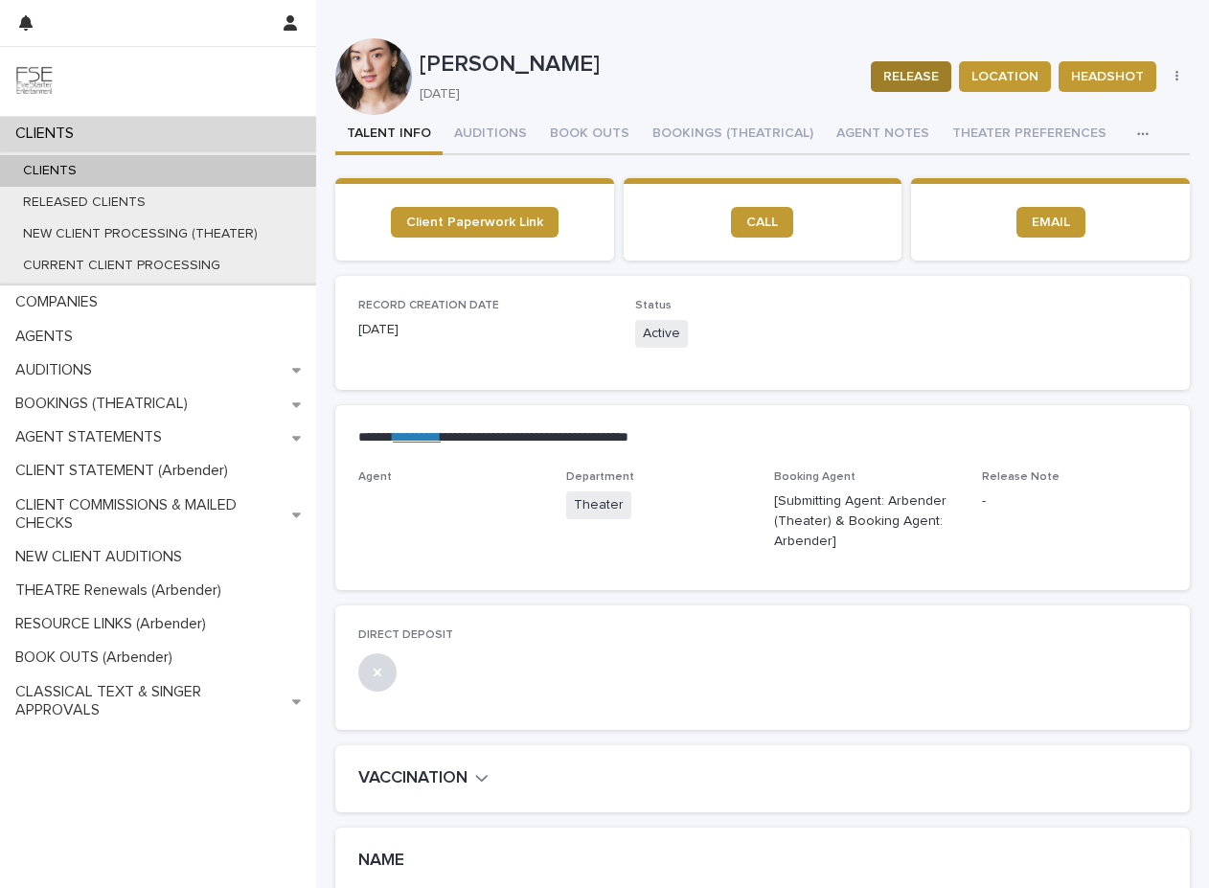
click at [901, 79] on span "RELEASE" at bounding box center [911, 76] width 56 height 19
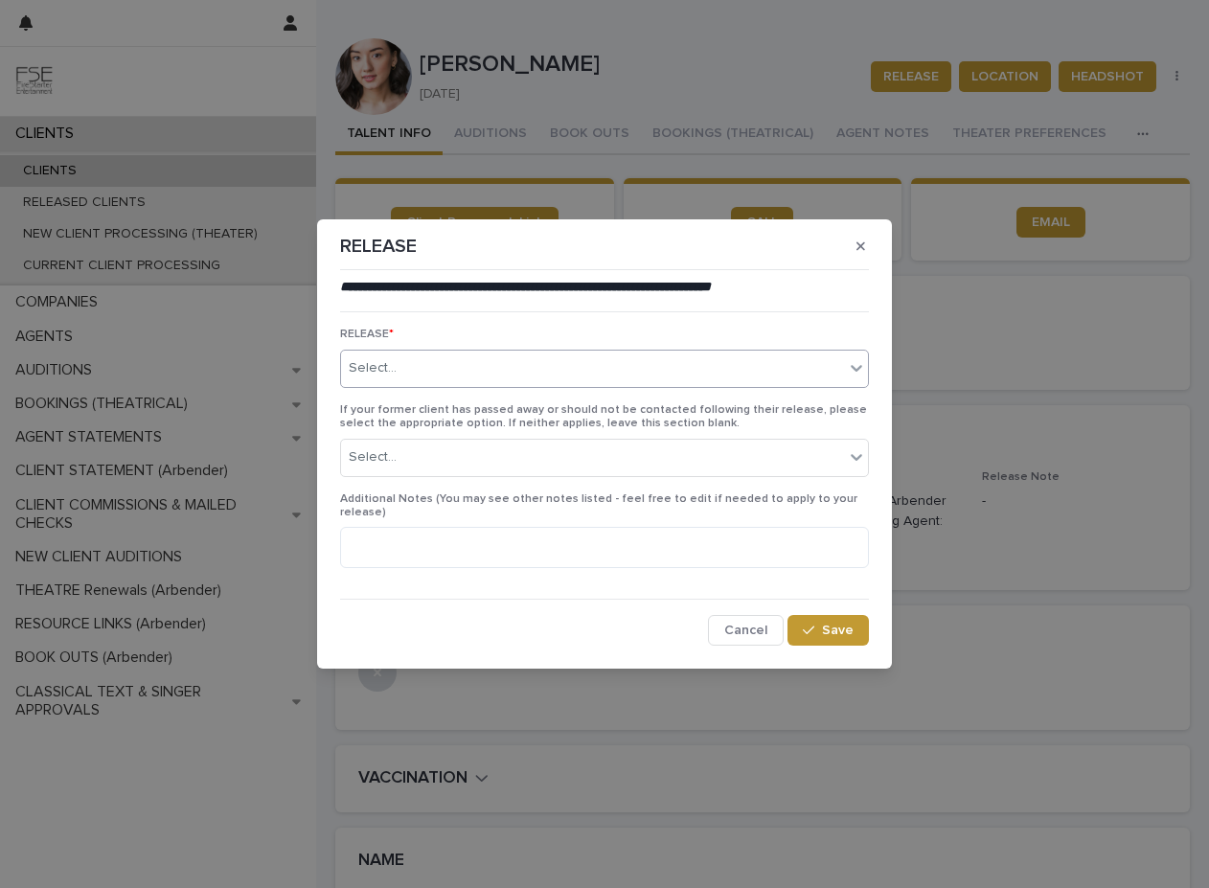
click at [531, 378] on div "Select..." at bounding box center [592, 368] width 503 height 32
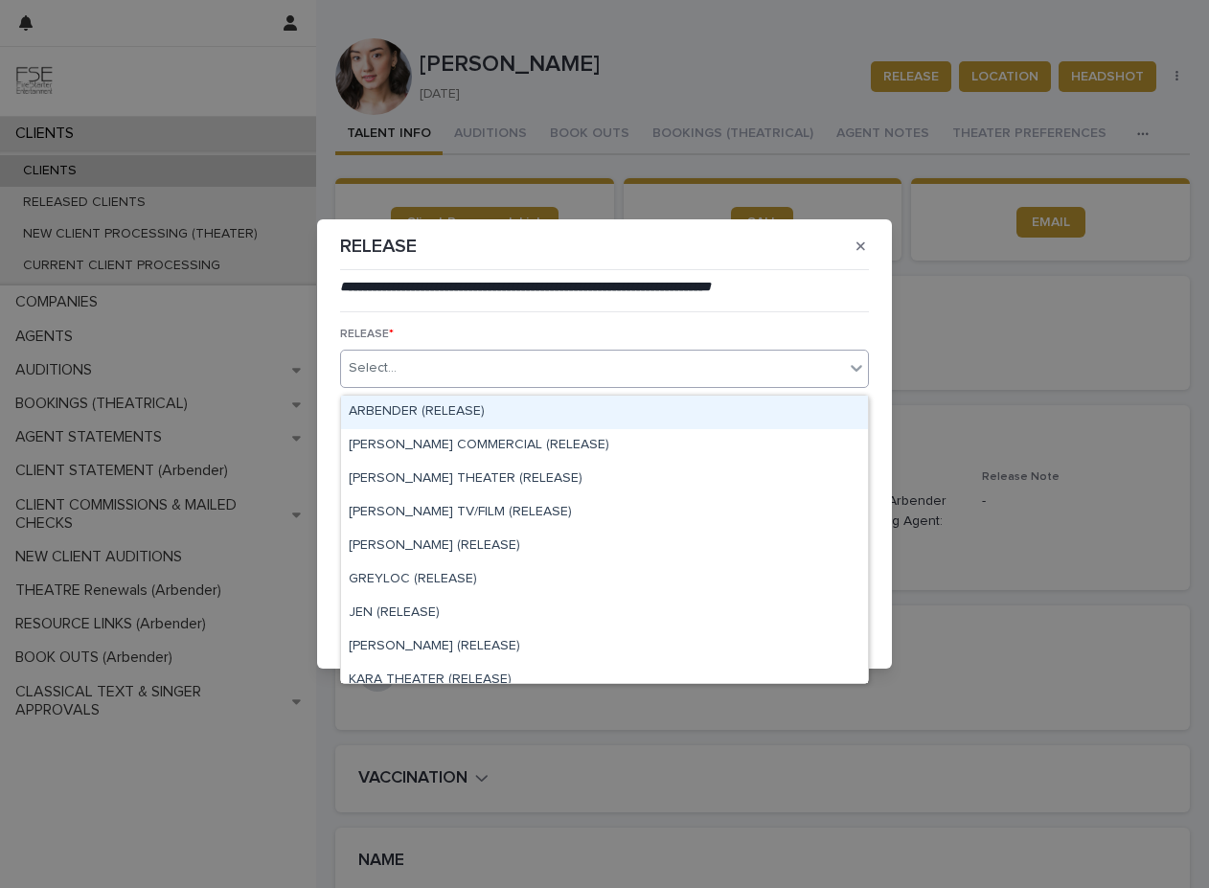
click at [435, 411] on div "ARBENDER (RELEASE)" at bounding box center [604, 413] width 527 height 34
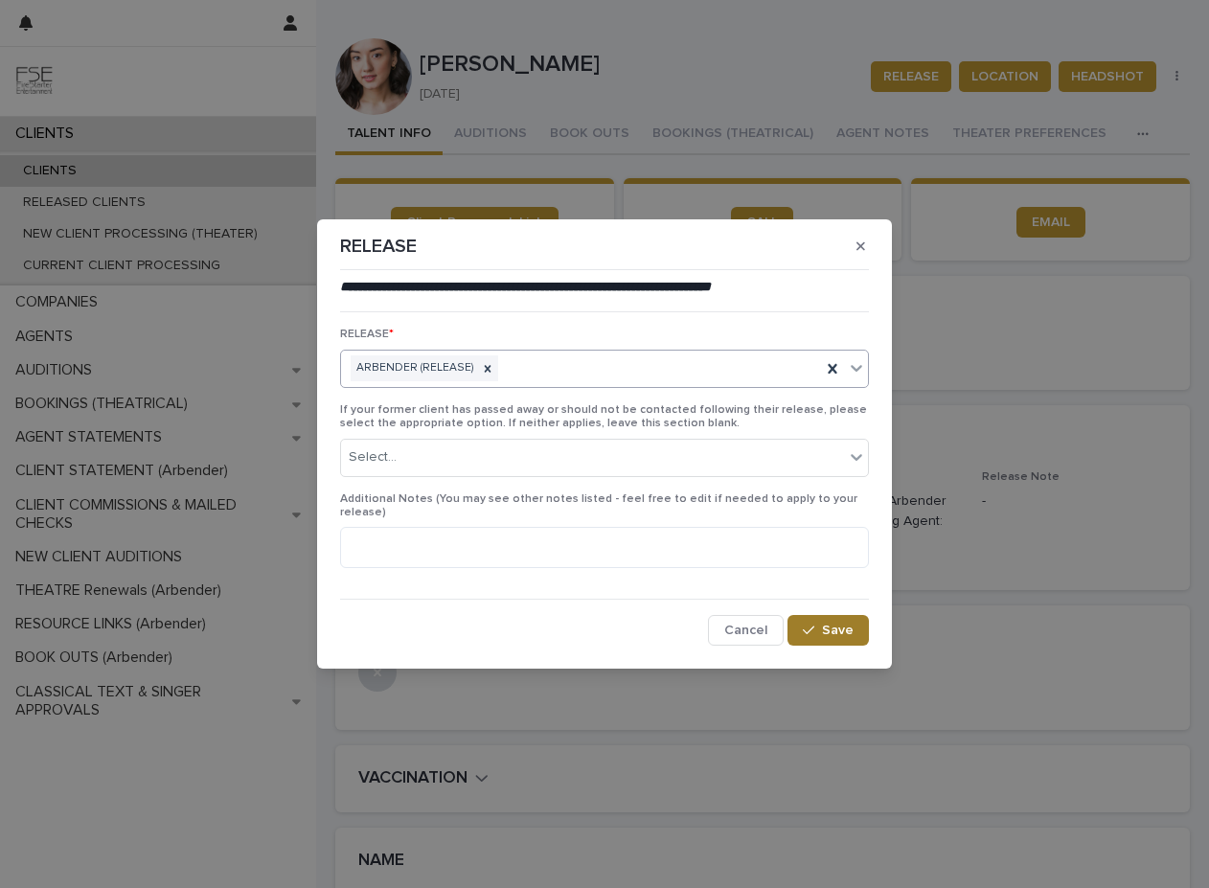
click at [847, 626] on span "Save" at bounding box center [838, 629] width 32 height 13
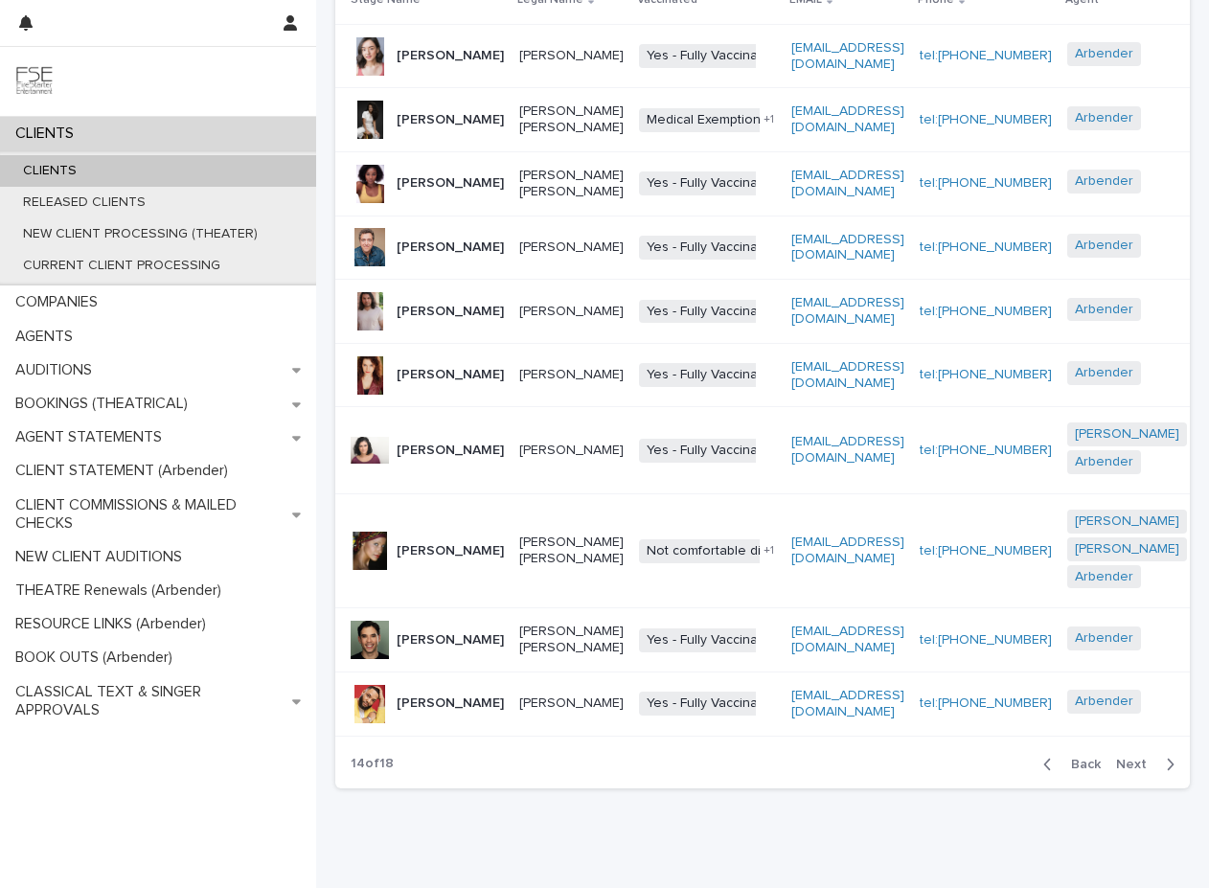
scroll to position [355, 0]
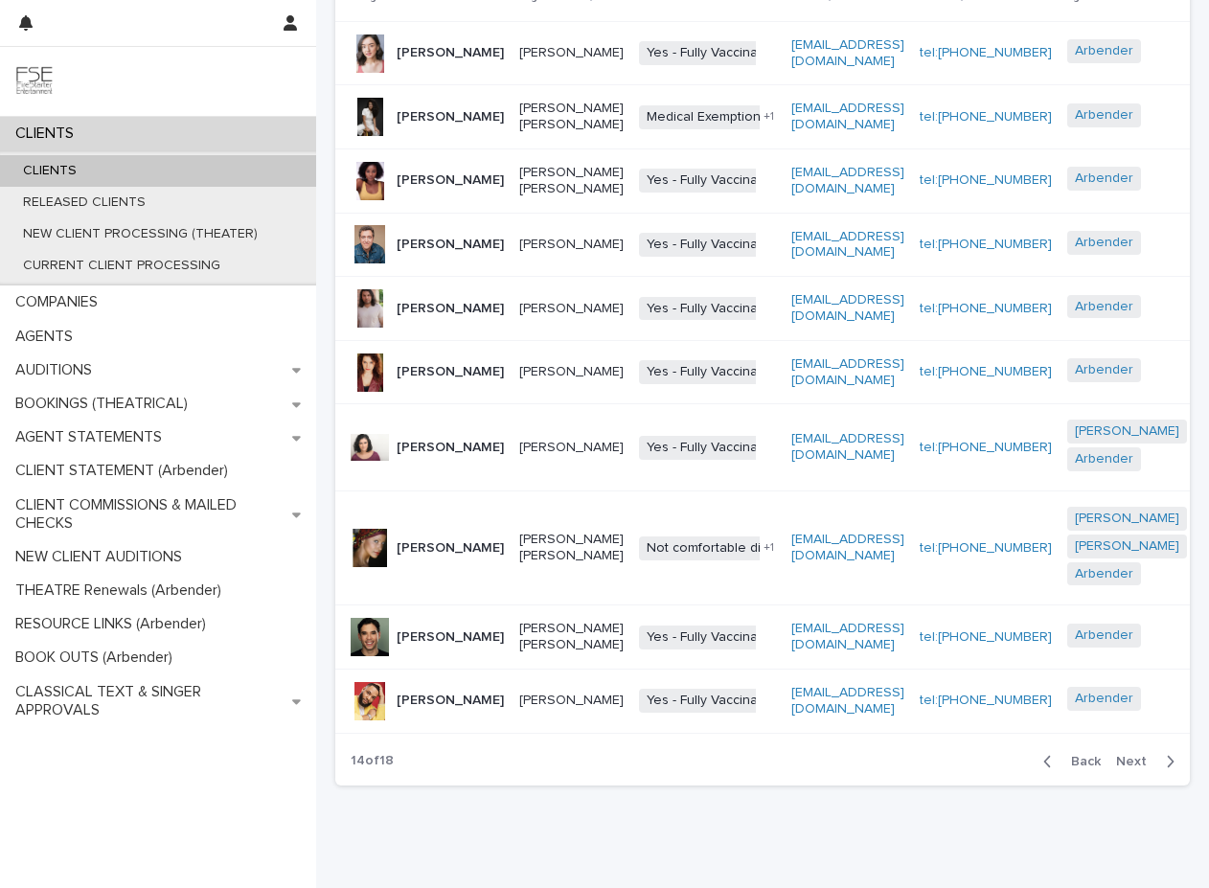
click at [919, 768] on span "Next" at bounding box center [1137, 761] width 42 height 13
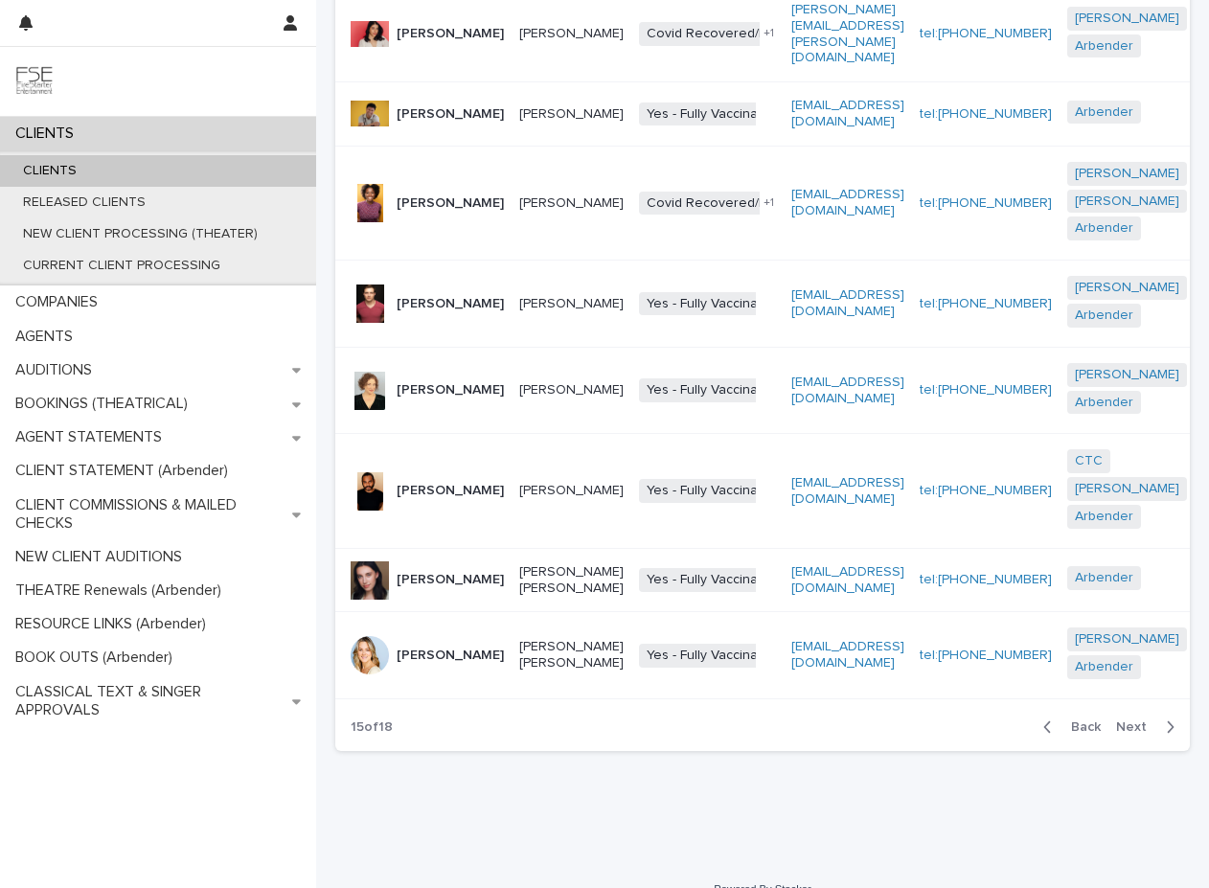
scroll to position [543, 0]
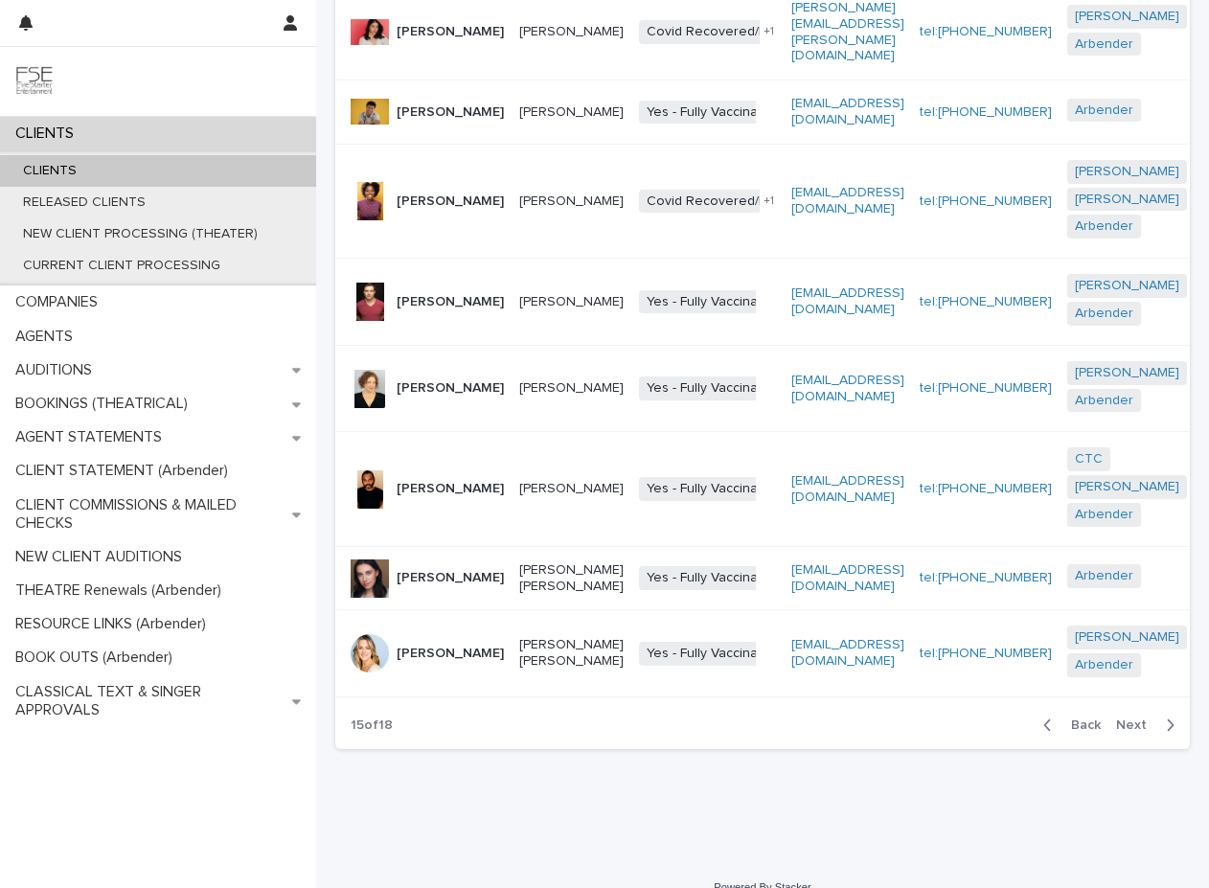
click at [919, 732] on span "Next" at bounding box center [1137, 724] width 42 height 13
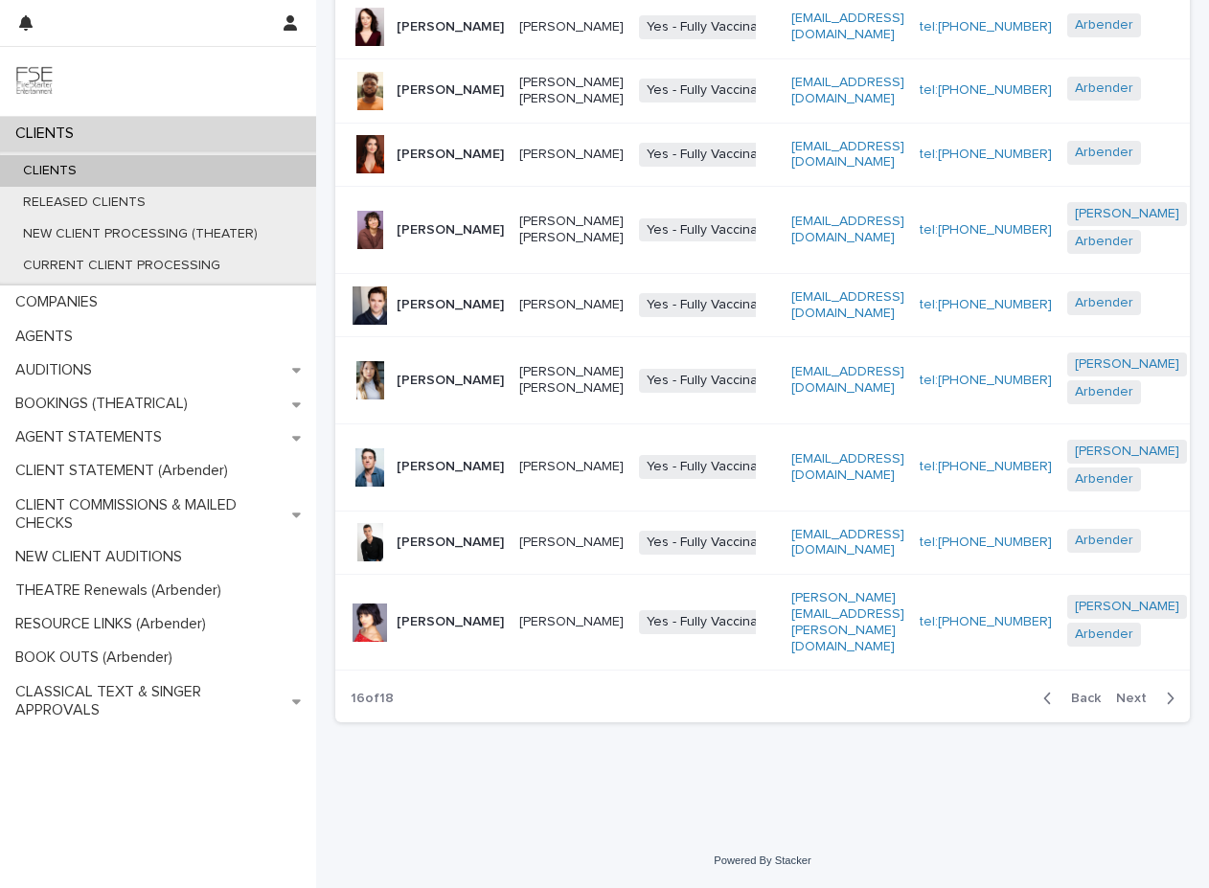
scroll to position [529, 0]
click at [919, 705] on span "Next" at bounding box center [1137, 697] width 42 height 13
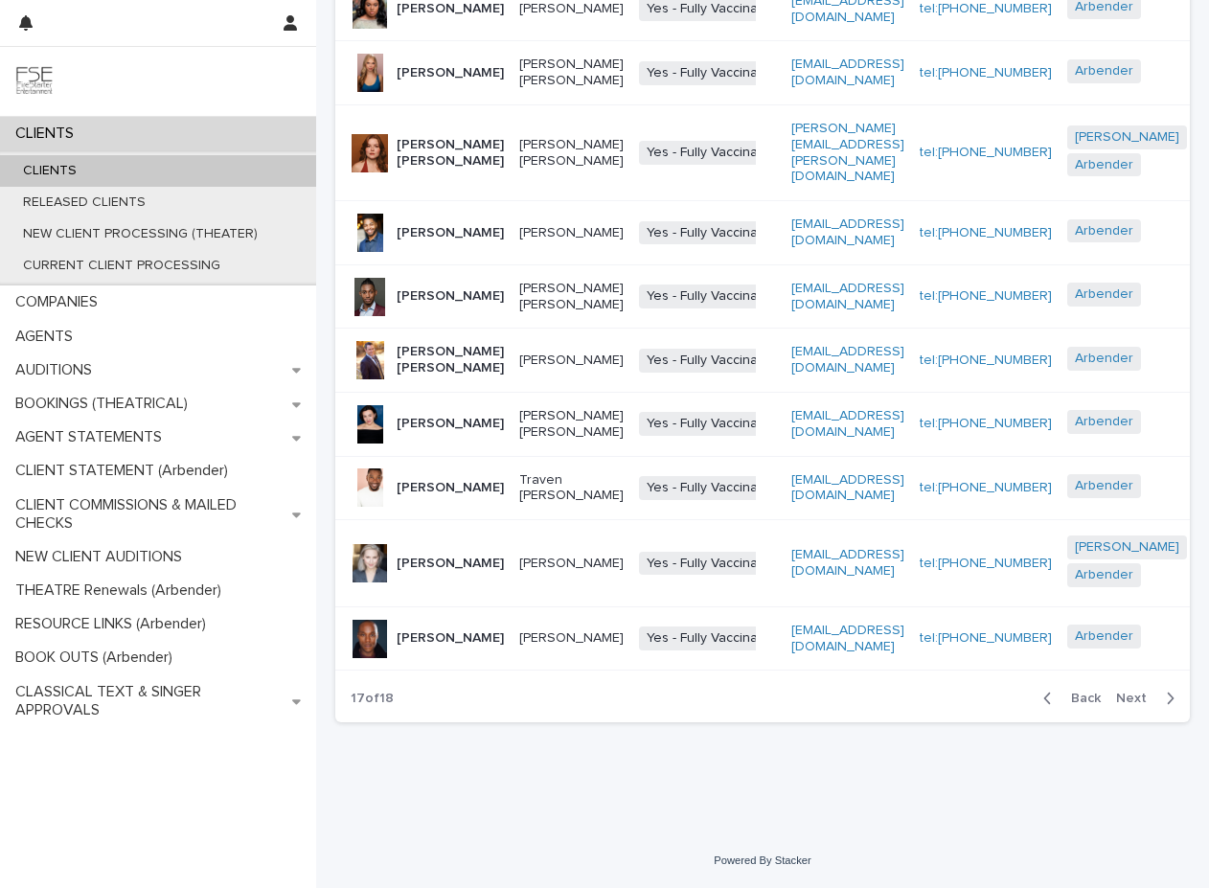
scroll to position [501, 0]
click at [919, 696] on span "Next" at bounding box center [1137, 697] width 42 height 13
